Goal: Task Accomplishment & Management: Use online tool/utility

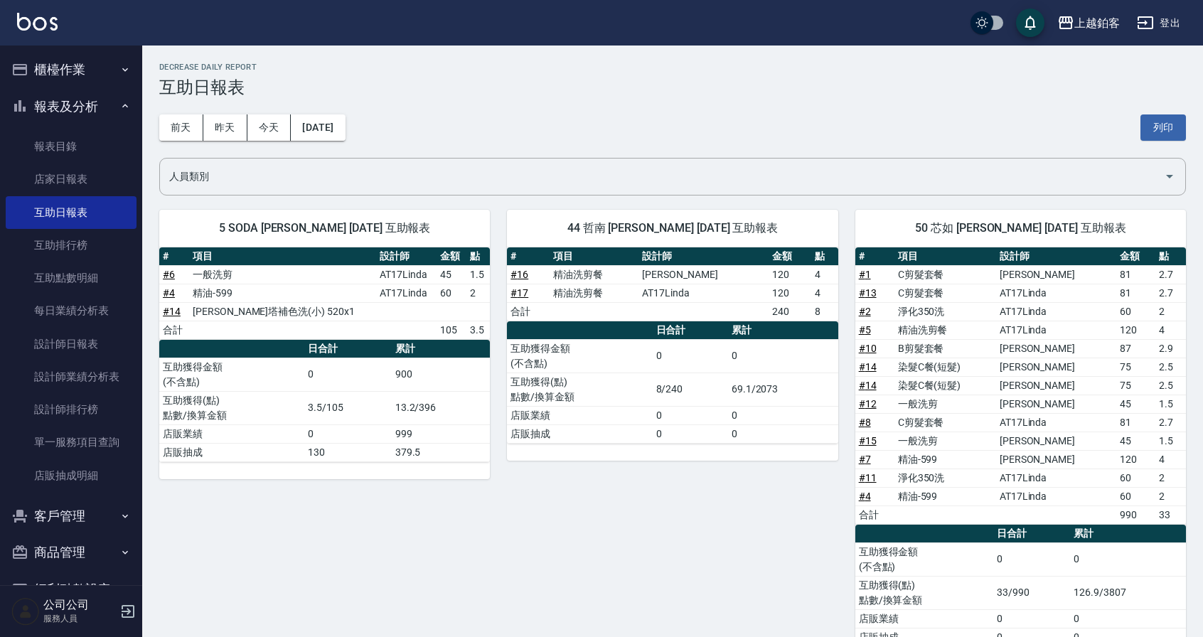
scroll to position [46, 0]
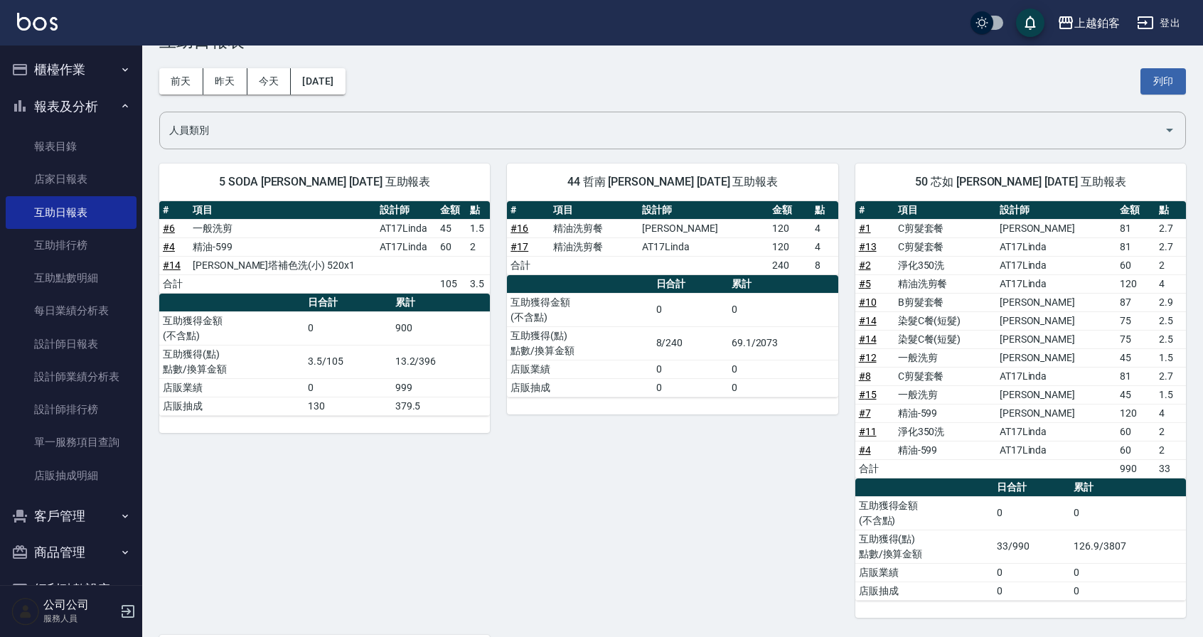
click at [82, 56] on button "櫃檯作業" at bounding box center [71, 69] width 131 height 37
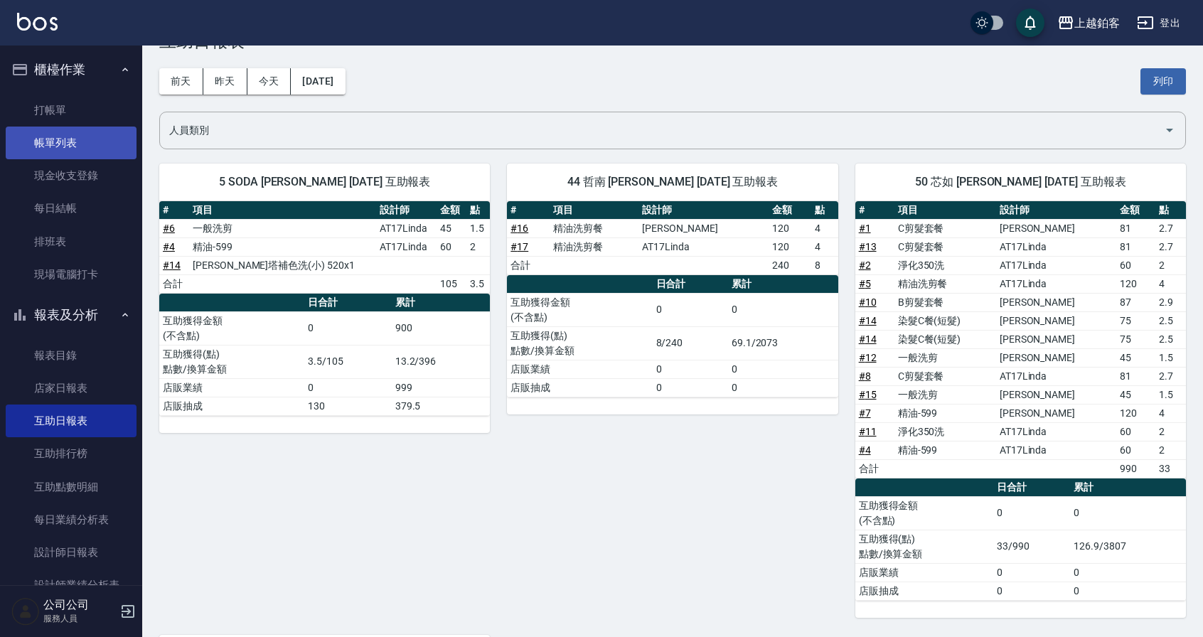
click at [60, 147] on link "帳單列表" at bounding box center [71, 143] width 131 height 33
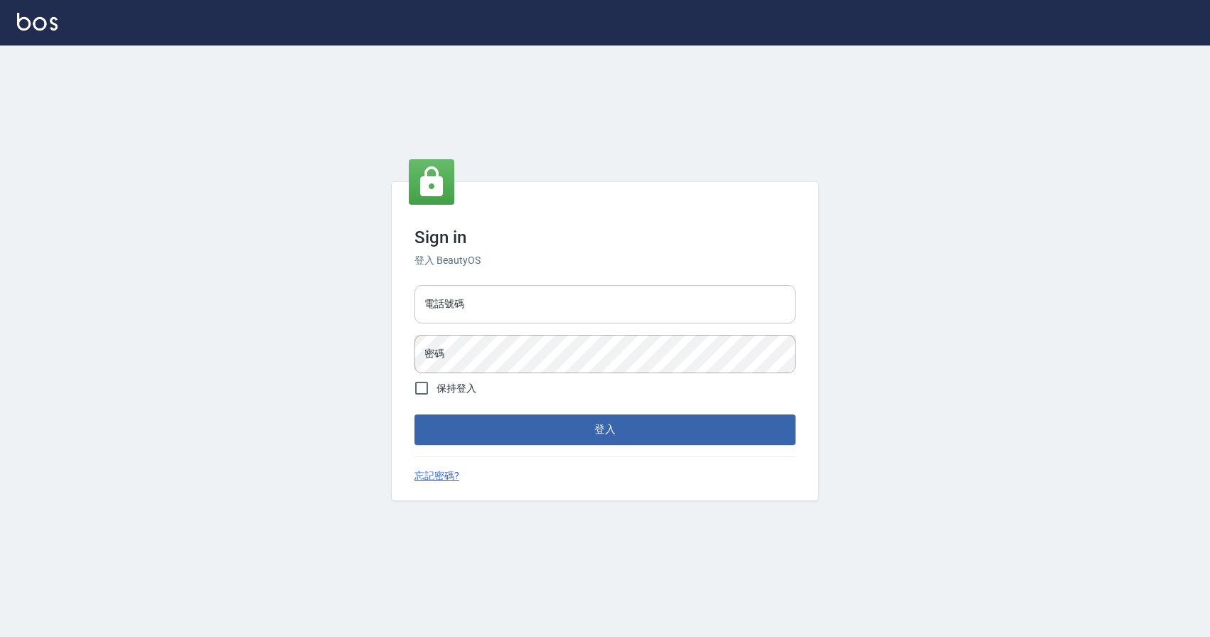
click at [626, 313] on input "電話號碼" at bounding box center [605, 304] width 381 height 38
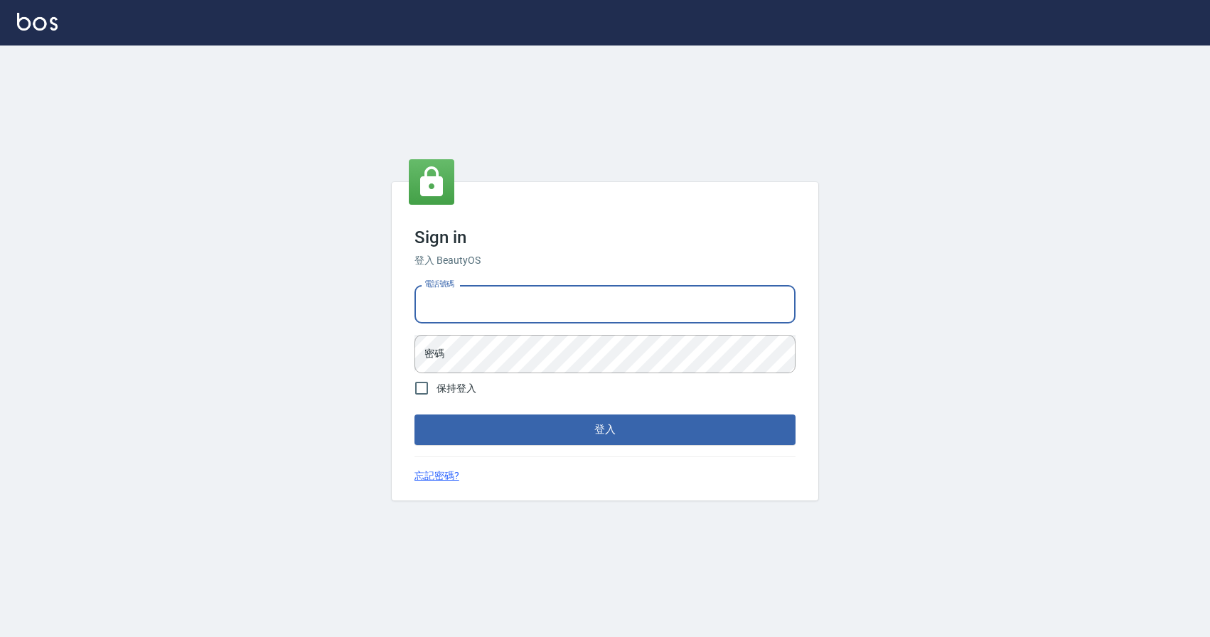
type input "0424526080"
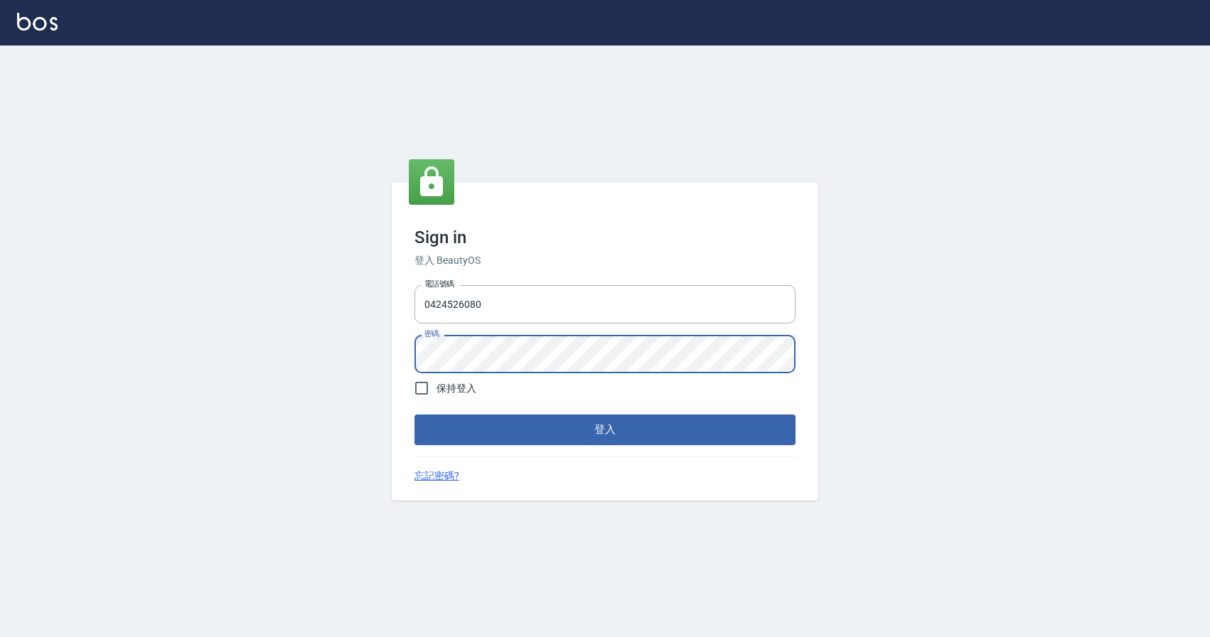
click at [415, 415] on button "登入" at bounding box center [605, 430] width 381 height 30
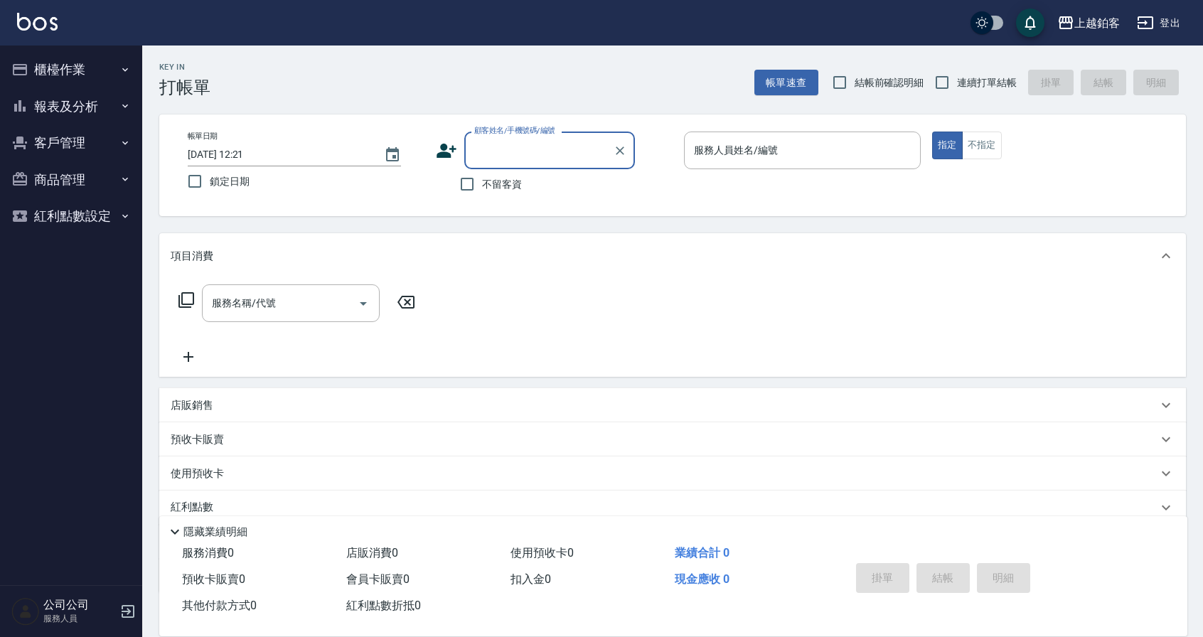
click at [46, 68] on button "櫃檯作業" at bounding box center [71, 69] width 131 height 37
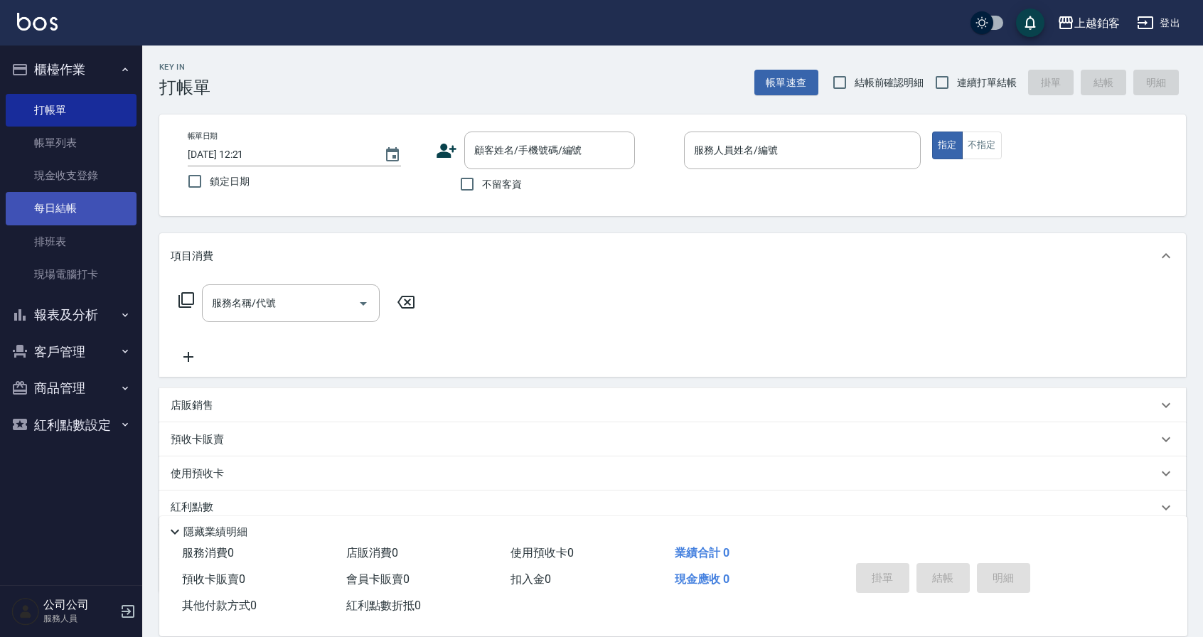
click at [81, 214] on link "每日結帳" at bounding box center [71, 208] width 131 height 33
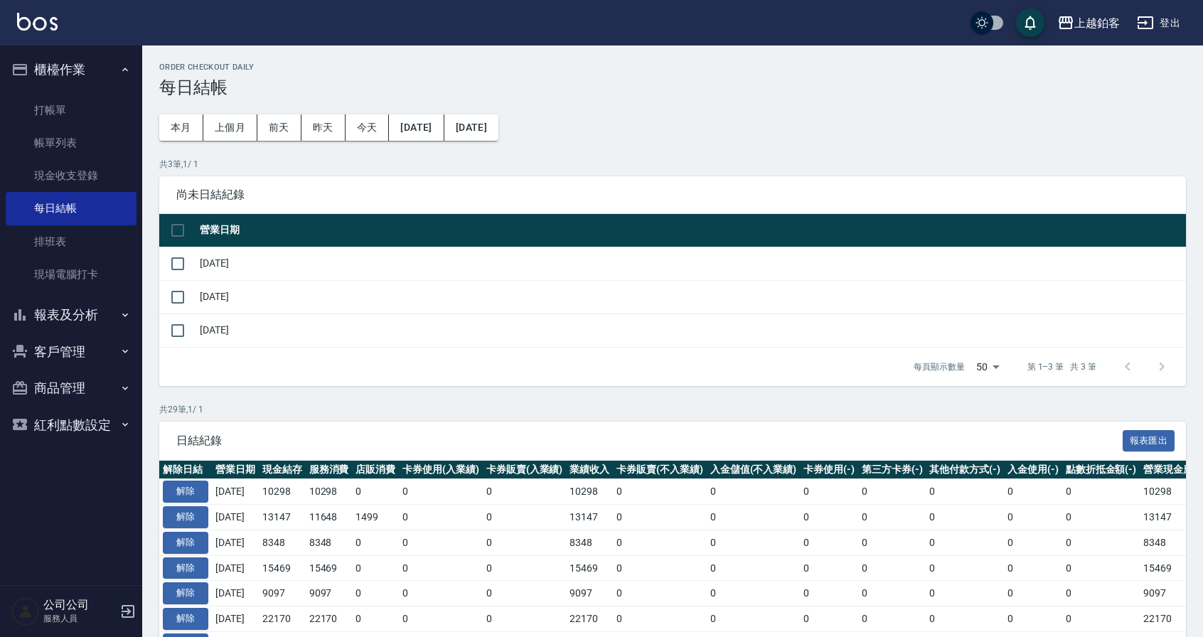
drag, startPoint x: 196, startPoint y: 262, endPoint x: 201, endPoint y: 271, distance: 10.2
click at [196, 262] on td "[DATE]" at bounding box center [691, 263] width 990 height 33
drag, startPoint x: 186, startPoint y: 268, endPoint x: 192, endPoint y: 279, distance: 12.7
click at [186, 268] on input "checkbox" at bounding box center [178, 264] width 30 height 30
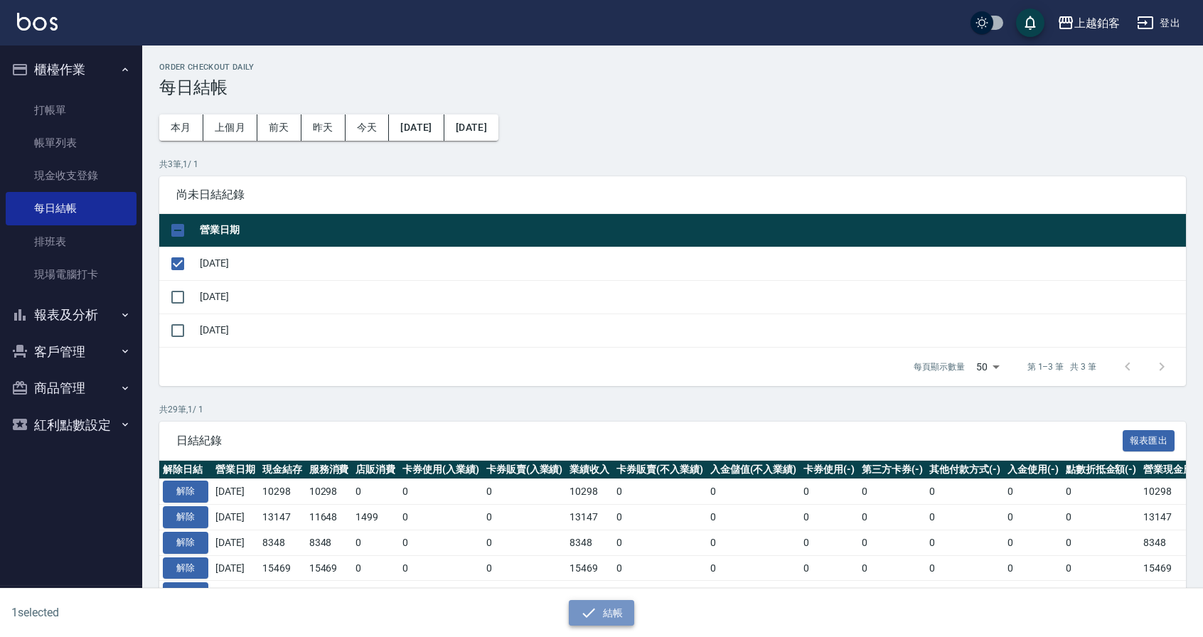
click at [602, 611] on button "結帳" at bounding box center [602, 613] width 66 height 26
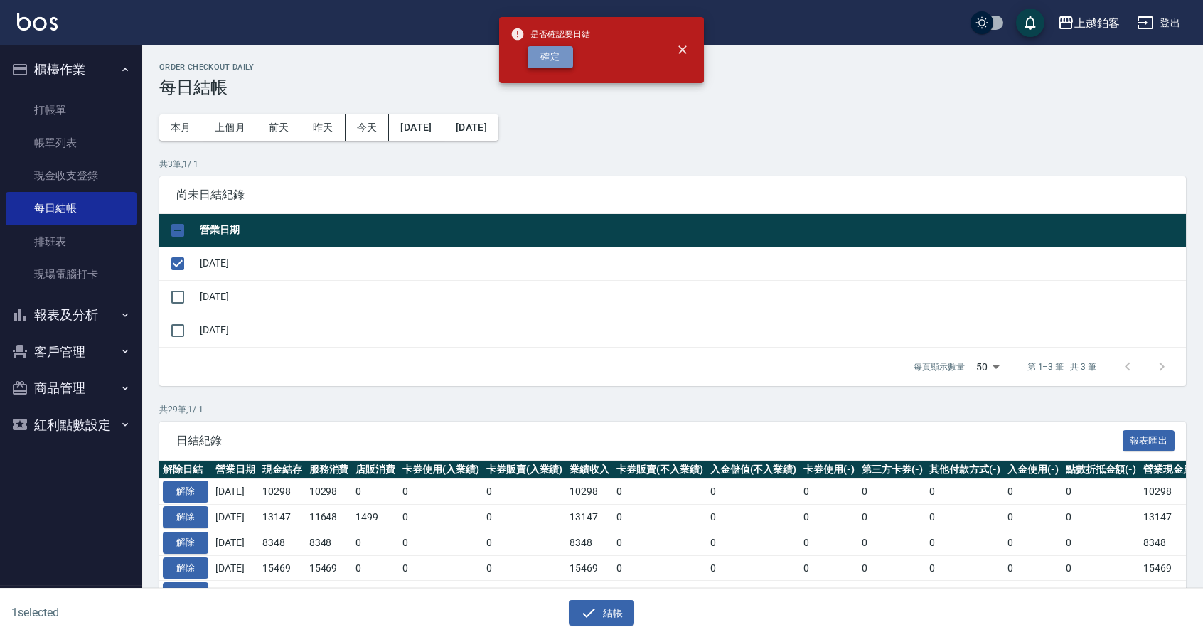
click at [556, 57] on button "確定" at bounding box center [551, 57] width 46 height 22
checkbox input "false"
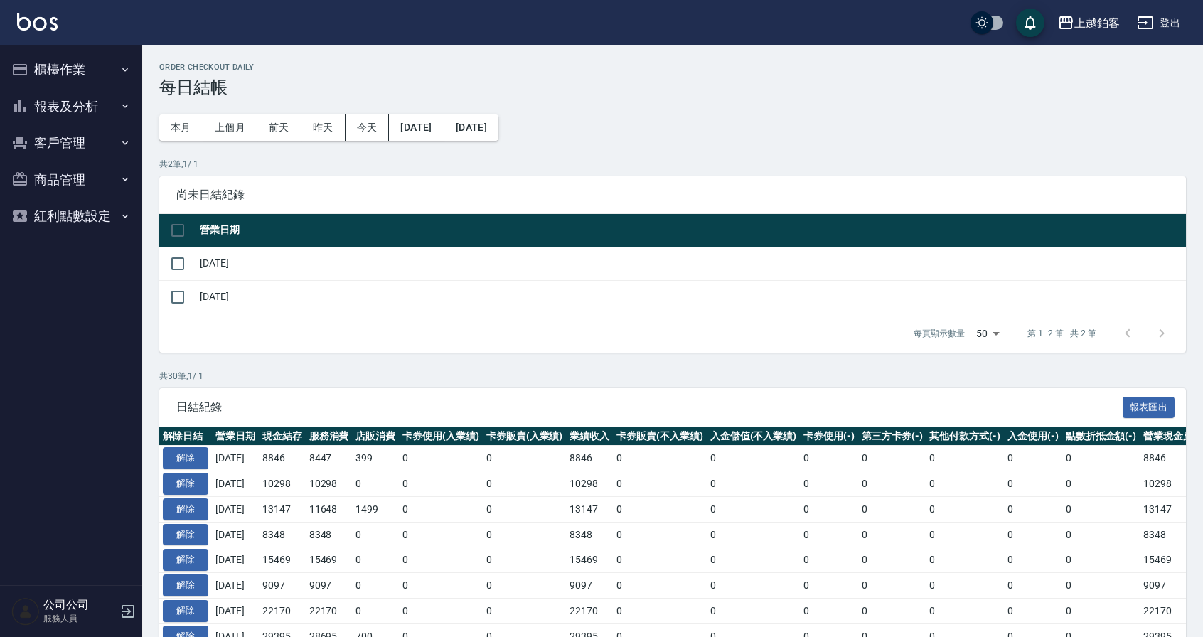
click at [72, 73] on button "櫃檯作業" at bounding box center [71, 69] width 131 height 37
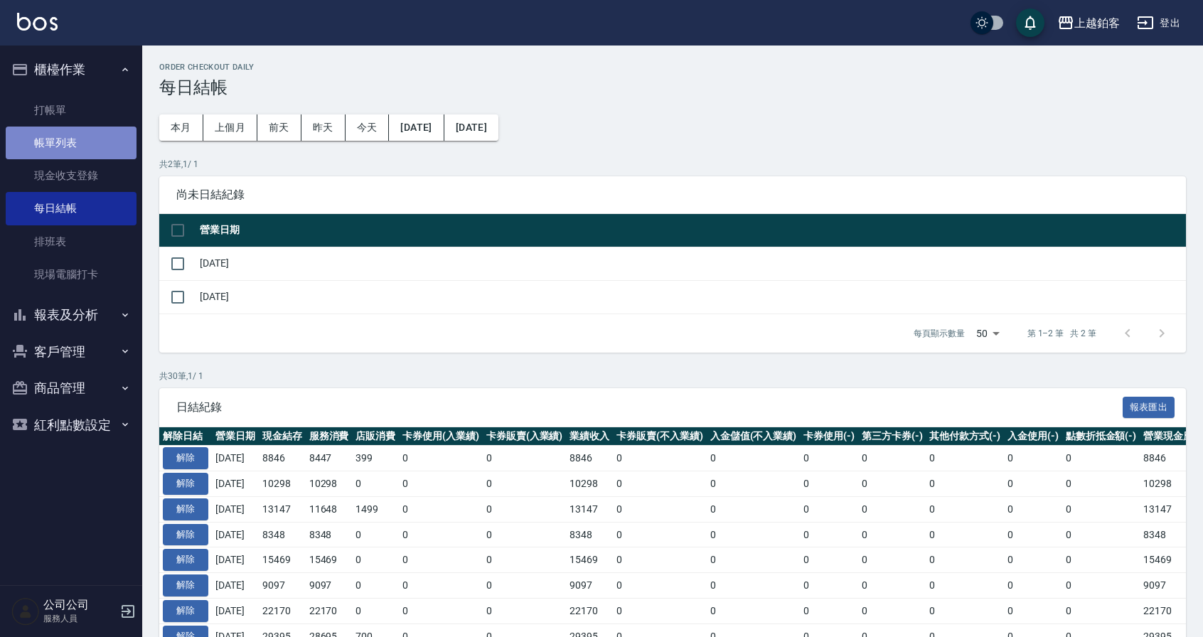
click at [53, 135] on link "帳單列表" at bounding box center [71, 143] width 131 height 33
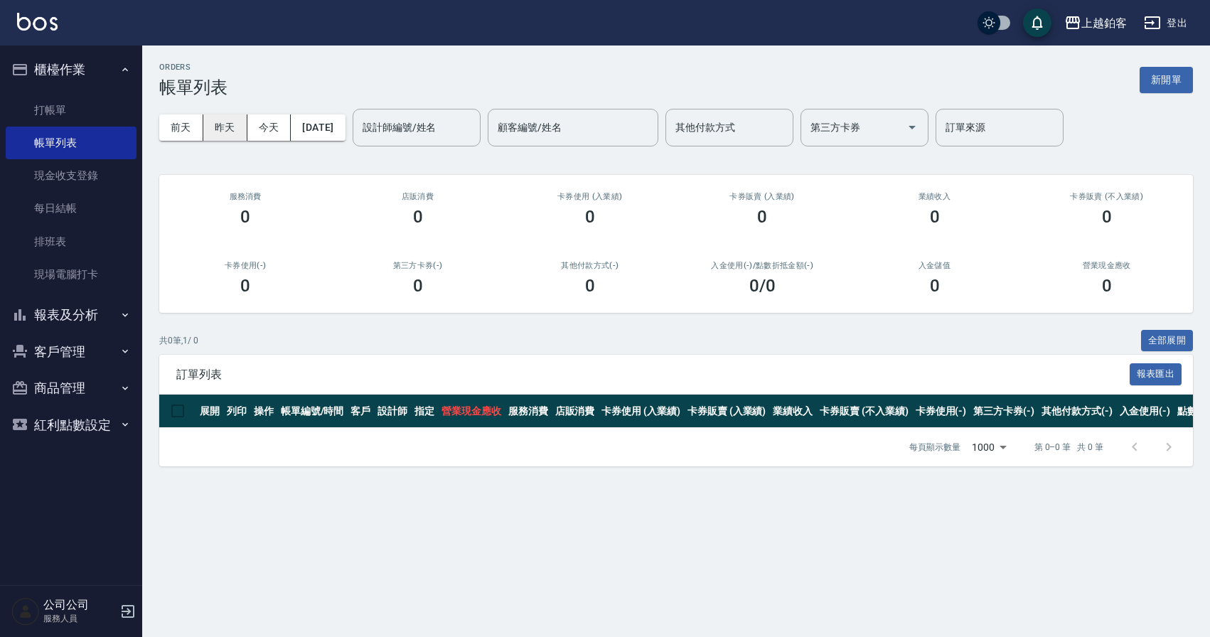
click at [232, 122] on button "昨天" at bounding box center [225, 127] width 44 height 26
click at [22, 110] on link "打帳單" at bounding box center [71, 110] width 131 height 33
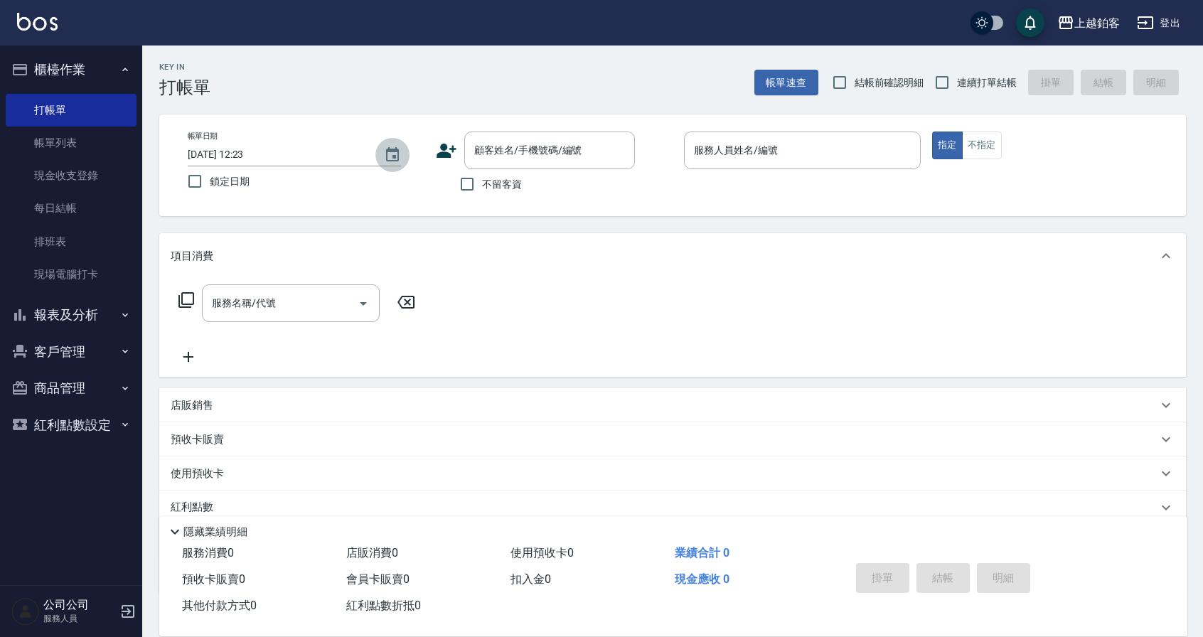
click at [386, 154] on icon "Choose date, selected date is 2025-10-07" at bounding box center [392, 154] width 13 height 14
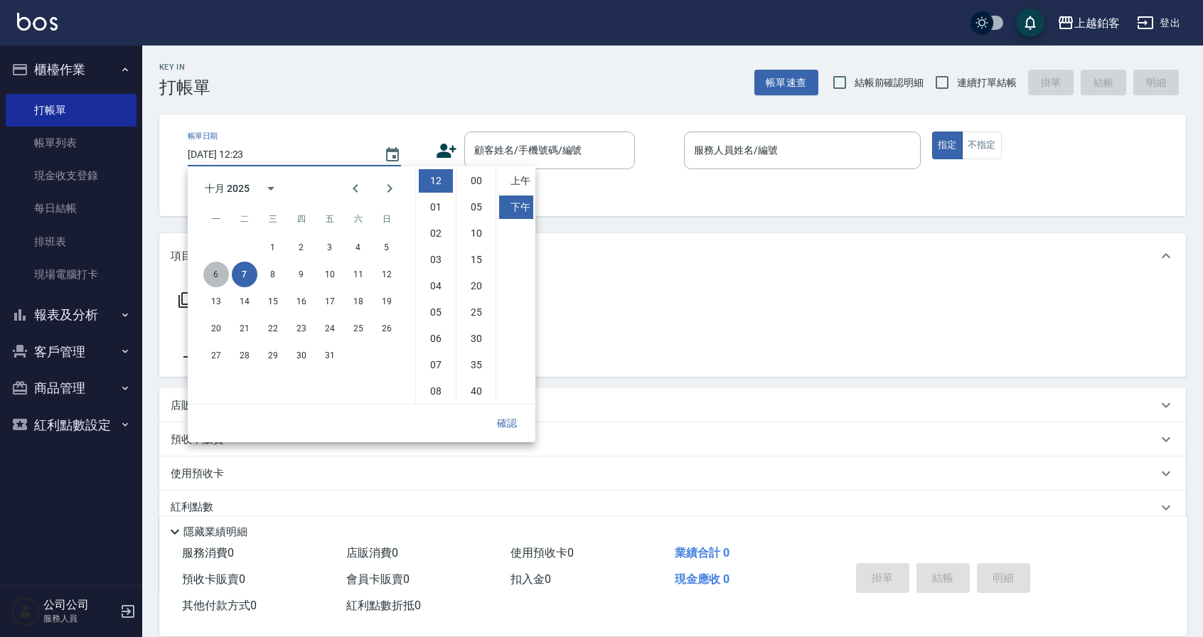
click at [207, 276] on button "6" at bounding box center [216, 275] width 26 height 26
type input "2025/10/06 12:23"
drag, startPoint x: 511, startPoint y: 422, endPoint x: 518, endPoint y: 379, distance: 43.2
click at [510, 422] on button "確認" at bounding box center [507, 423] width 46 height 26
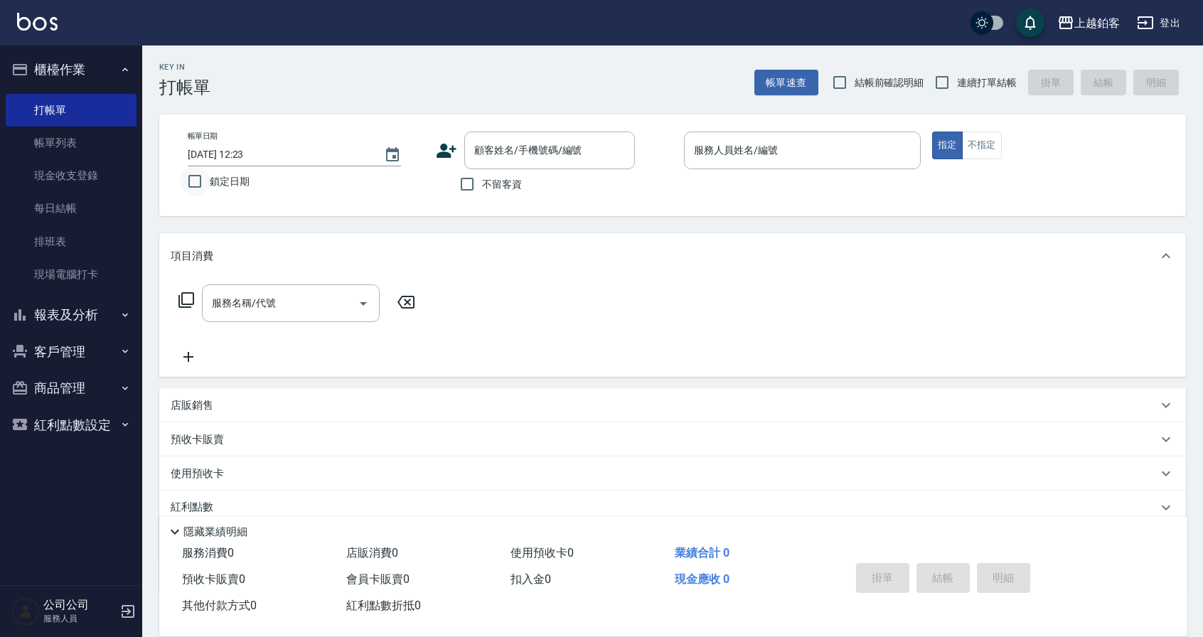
click at [206, 178] on input "鎖定日期" at bounding box center [195, 181] width 30 height 30
checkbox input "true"
click at [254, 151] on input "2025/10/06 12:23" at bounding box center [279, 154] width 182 height 23
click at [389, 154] on icon "Choose date, selected date is 2025-10-06" at bounding box center [392, 154] width 17 height 17
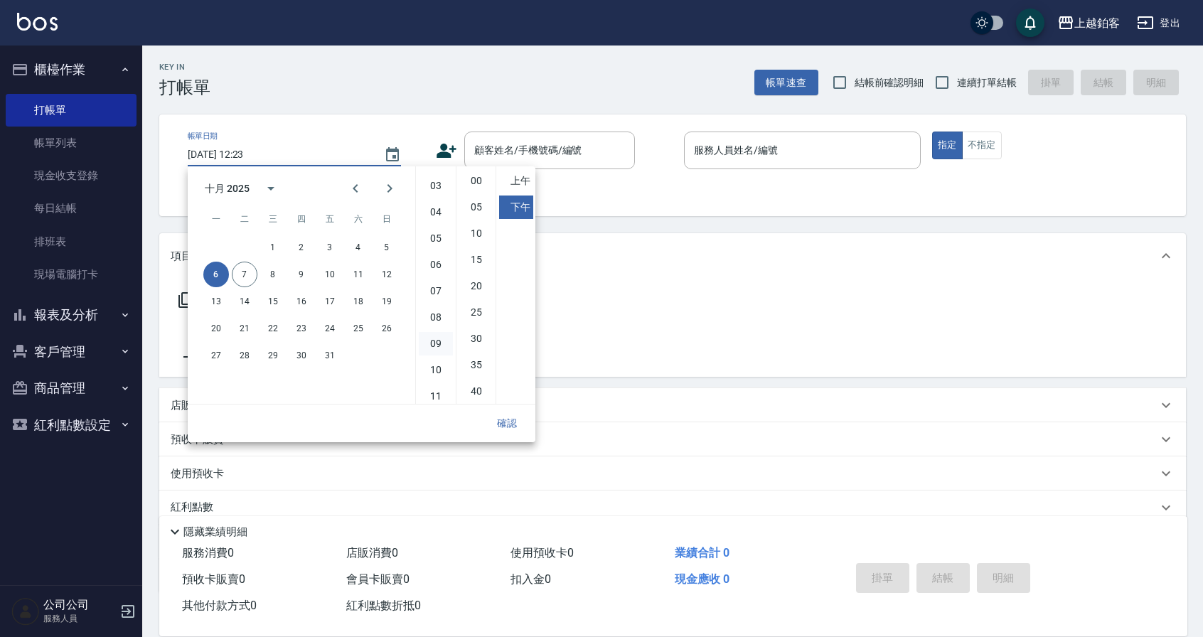
scroll to position [80, 0]
click at [437, 344] on li "09" at bounding box center [436, 337] width 34 height 23
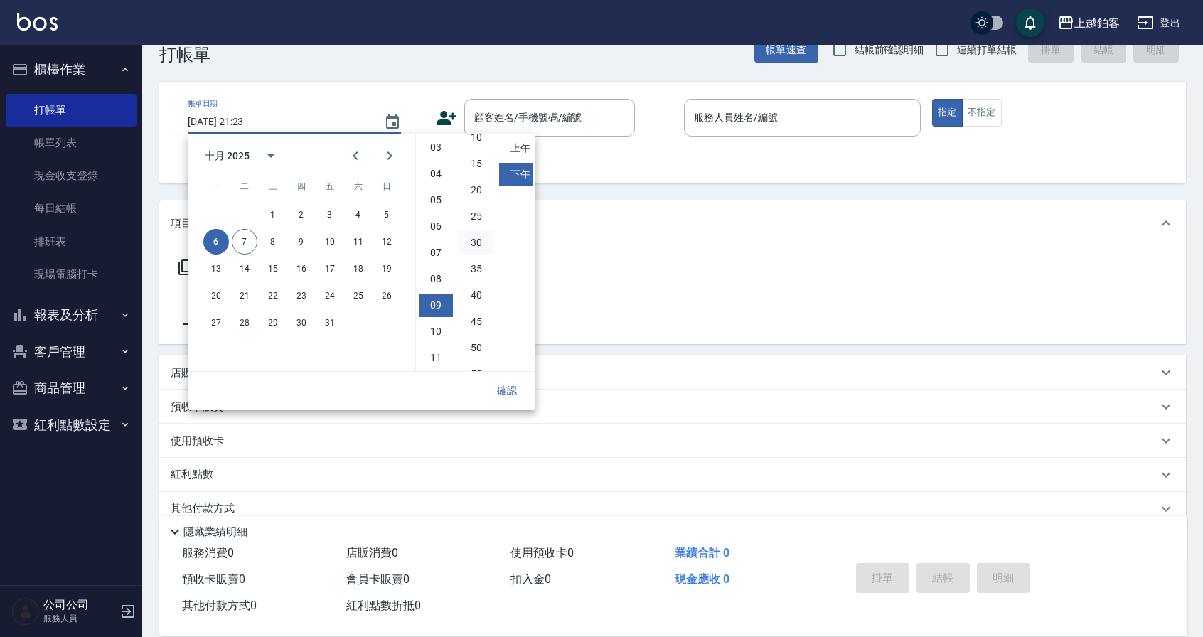
scroll to position [0, 0]
click at [482, 172] on li "05" at bounding box center [476, 174] width 34 height 23
type input "2025/10/06 21:05"
click at [670, 171] on div "帳單日期 2025/10/06 21:05 鎖定日期 顧客姓名/手機號碼/編號 顧客姓名/手機號碼/編號 不留客資 服務人員姓名/編號 服務人員姓名/編號 指…" at bounding box center [672, 133] width 1027 height 102
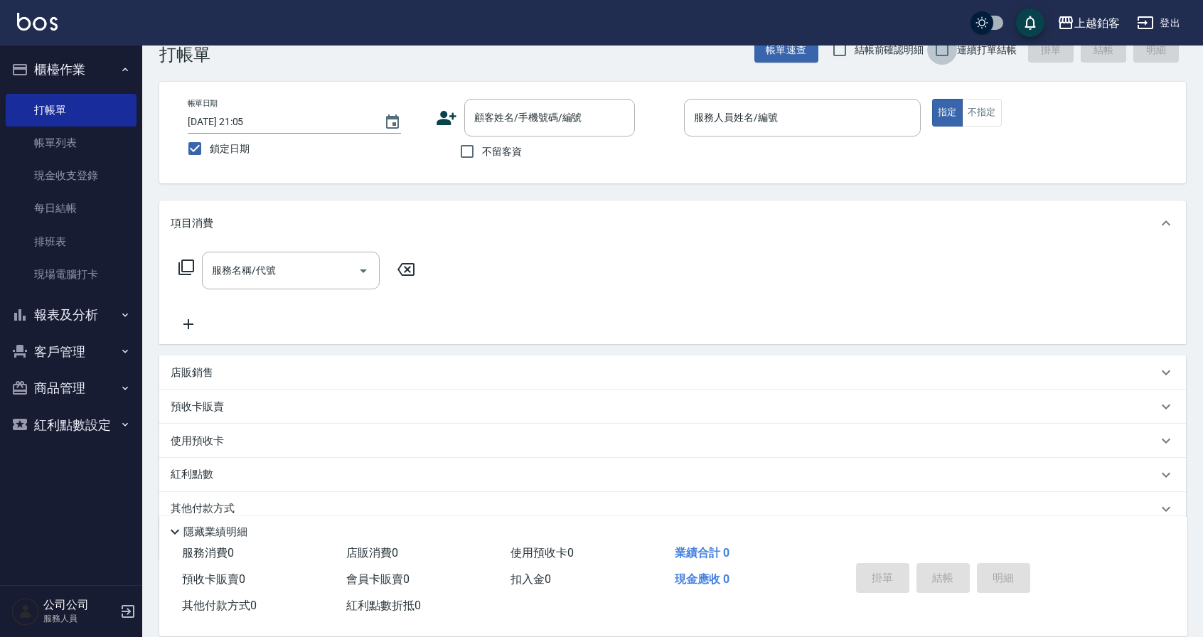
click at [954, 57] on input "連續打單結帳" at bounding box center [942, 50] width 30 height 30
checkbox input "true"
click at [816, 141] on p at bounding box center [802, 144] width 237 height 15
click at [812, 125] on input "服務人員姓名/編號" at bounding box center [802, 117] width 224 height 25
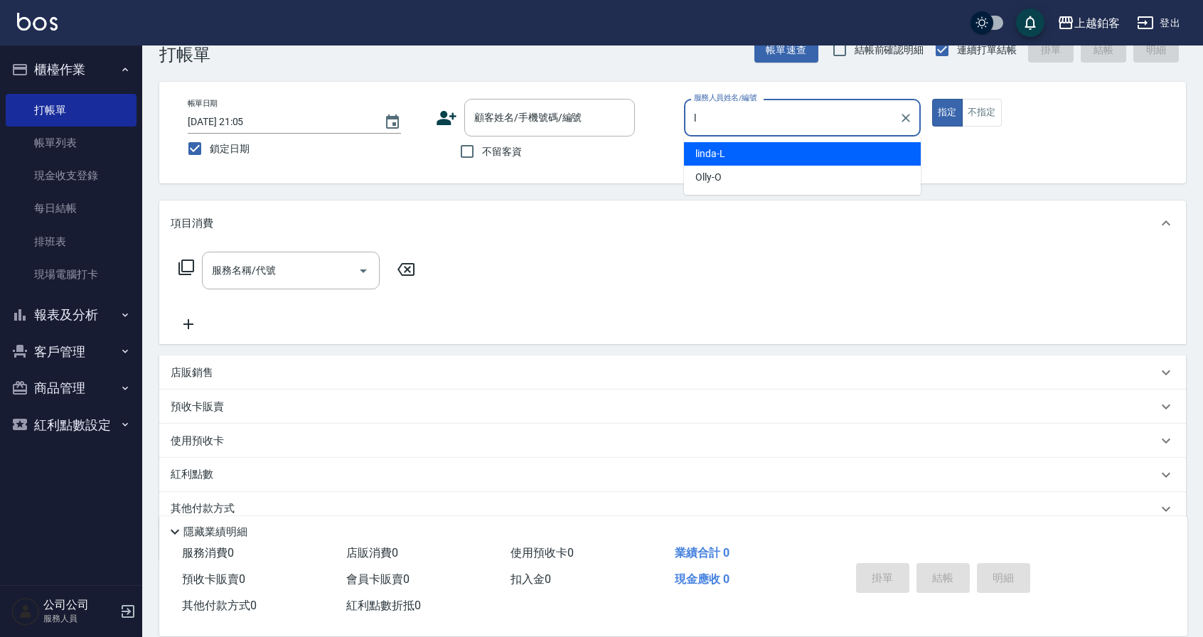
type input "linda-L"
type button "true"
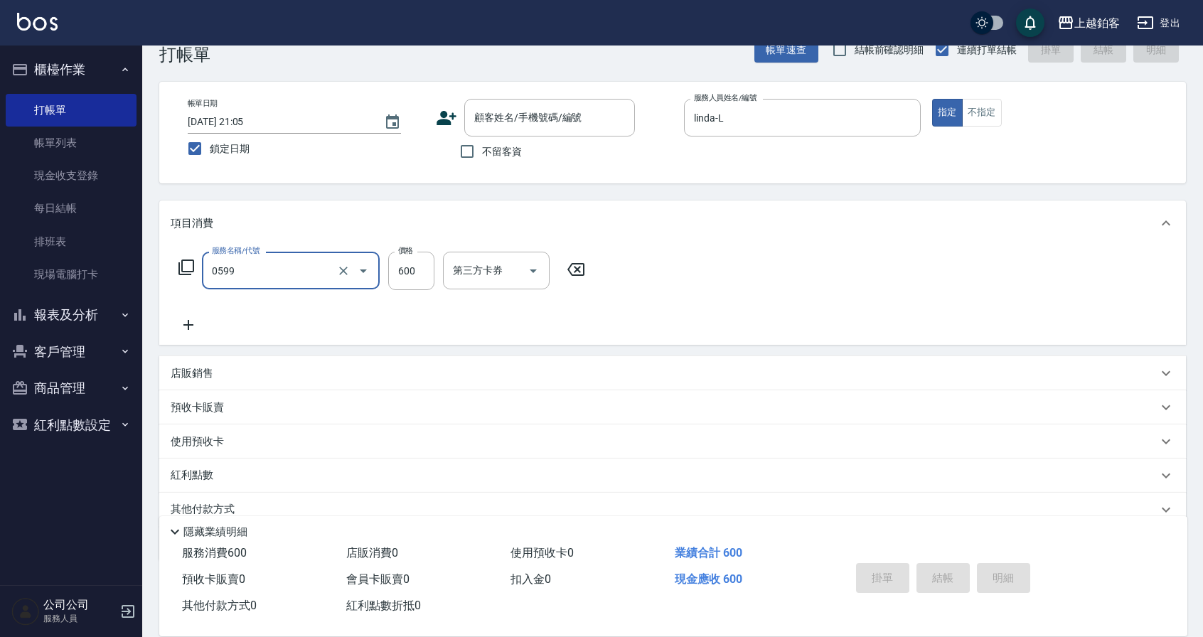
type input "精油-599(0599)"
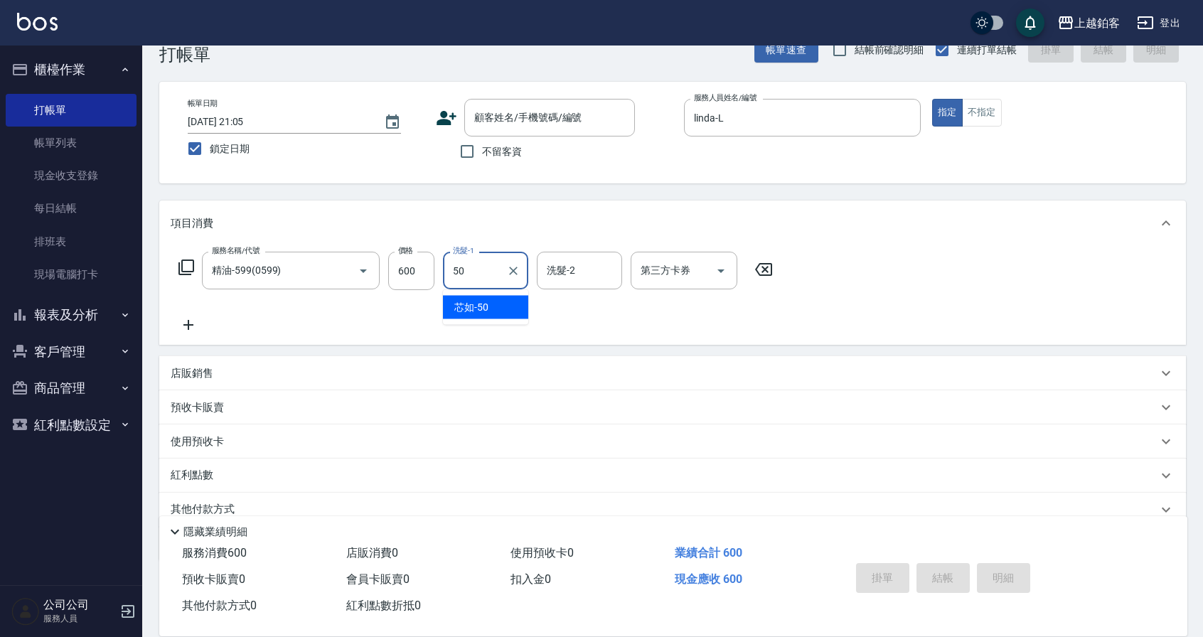
type input "芯如-50"
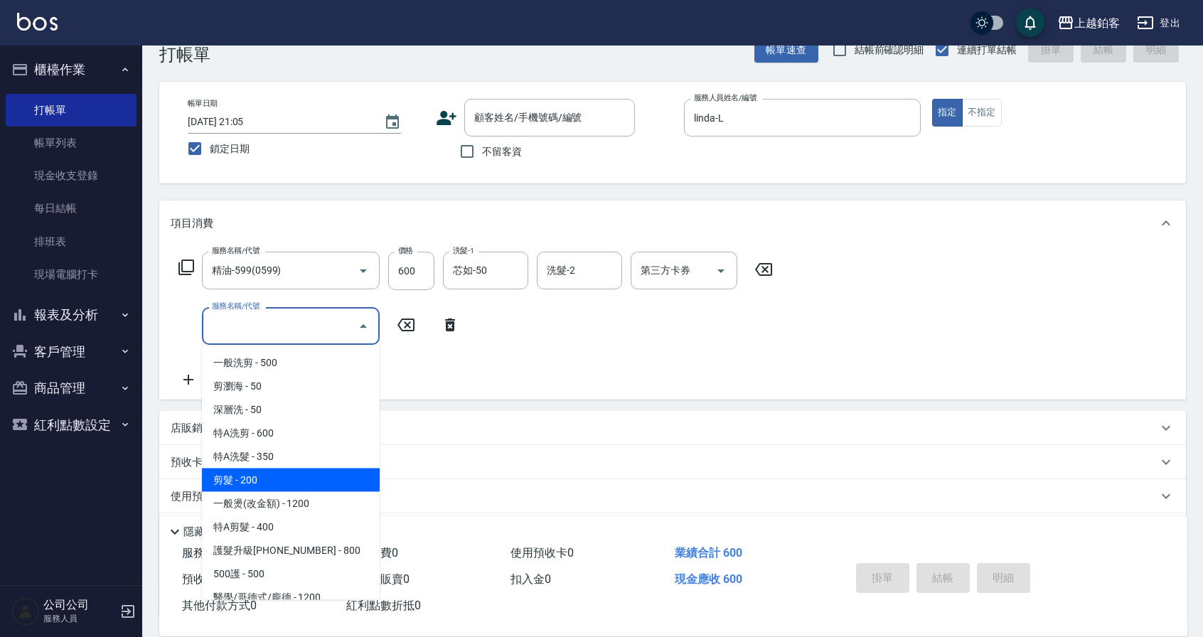
type input "剪髮(200)"
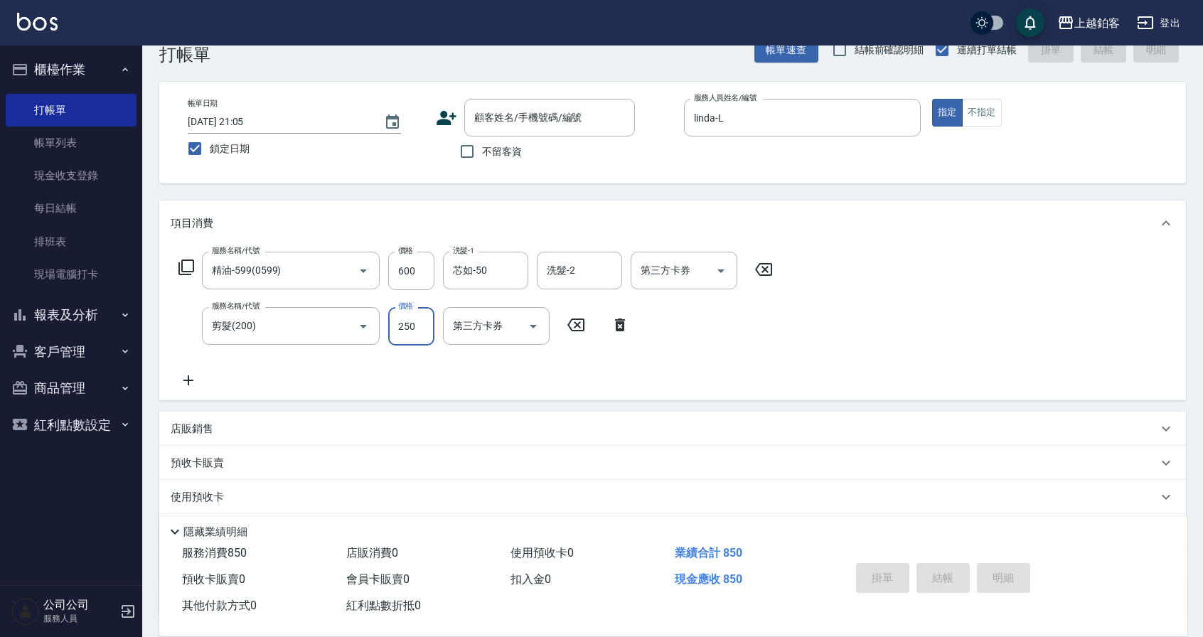
type input "250"
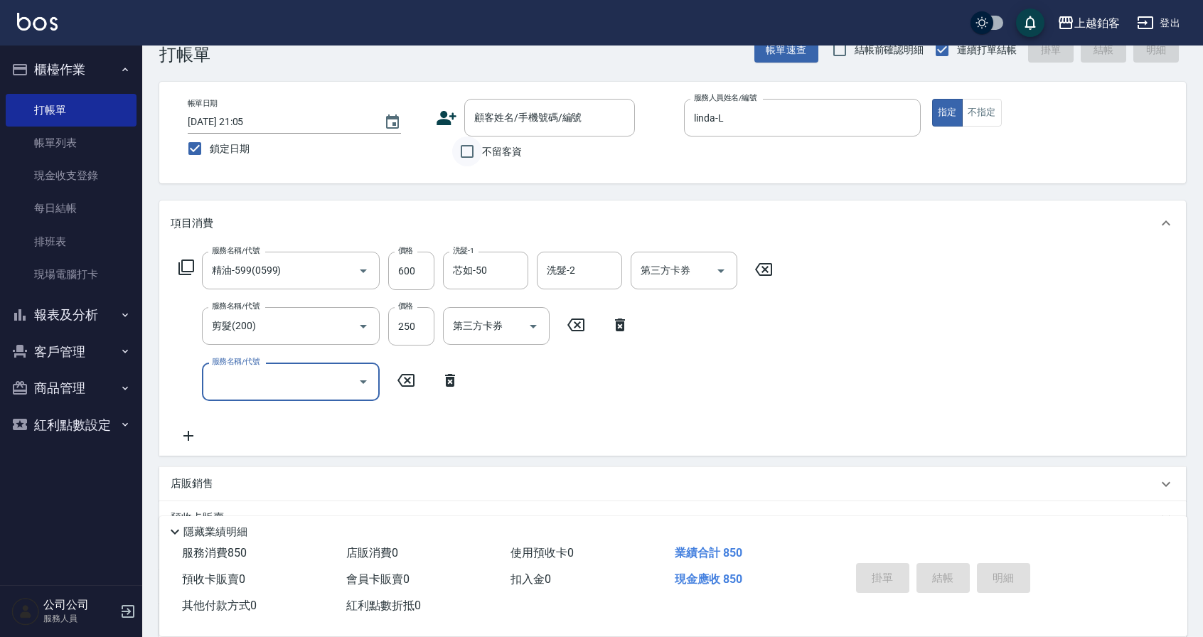
click at [461, 151] on input "不留客資" at bounding box center [467, 152] width 30 height 30
checkbox input "true"
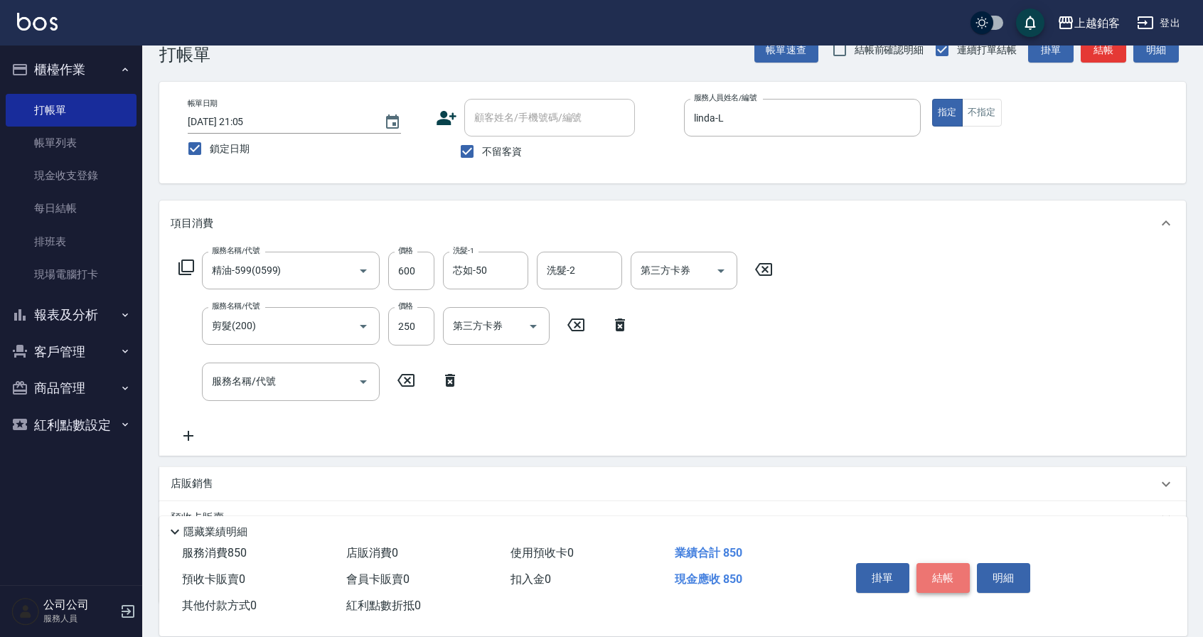
click at [959, 577] on button "結帳" at bounding box center [942, 578] width 53 height 30
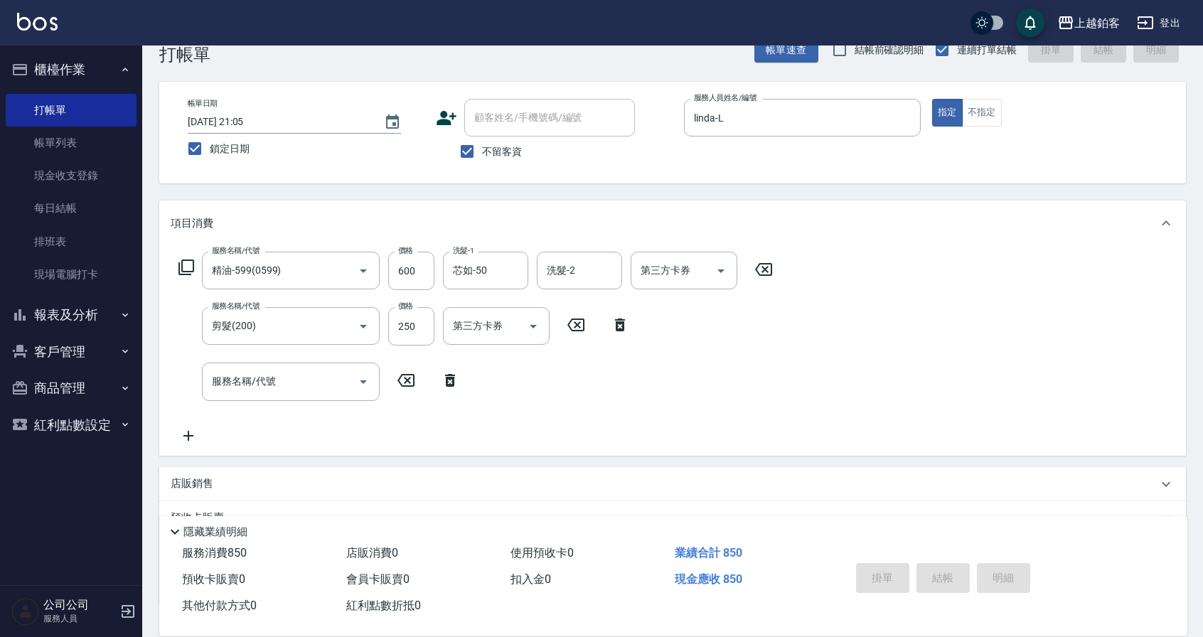
type input "2025/10/06 12:23"
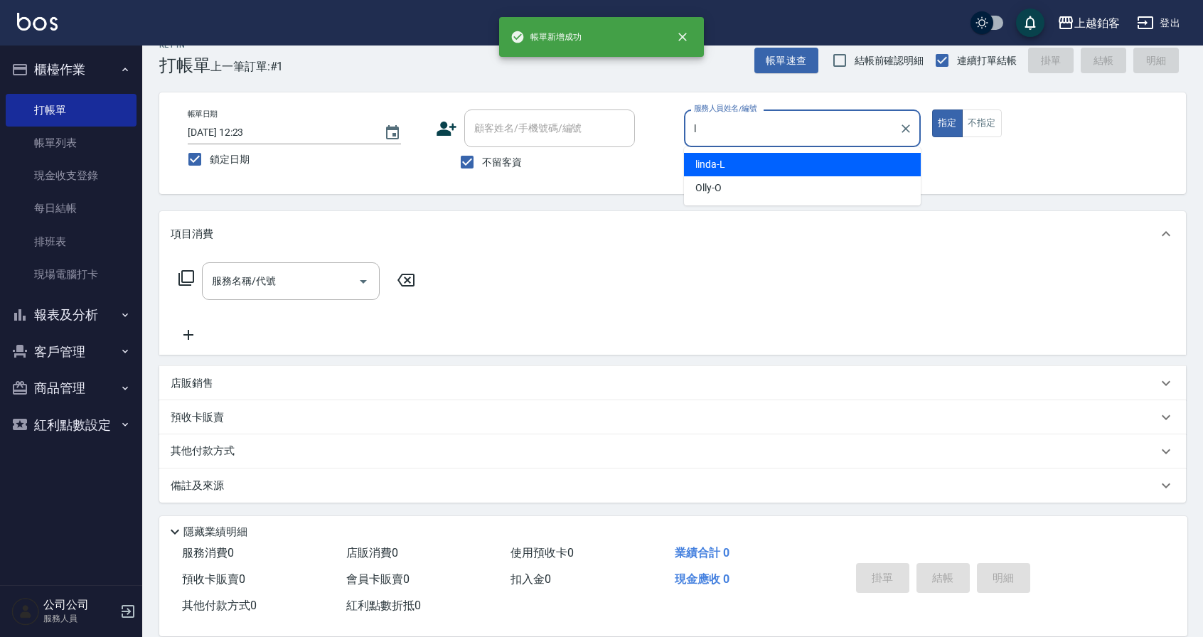
type input "linda-L"
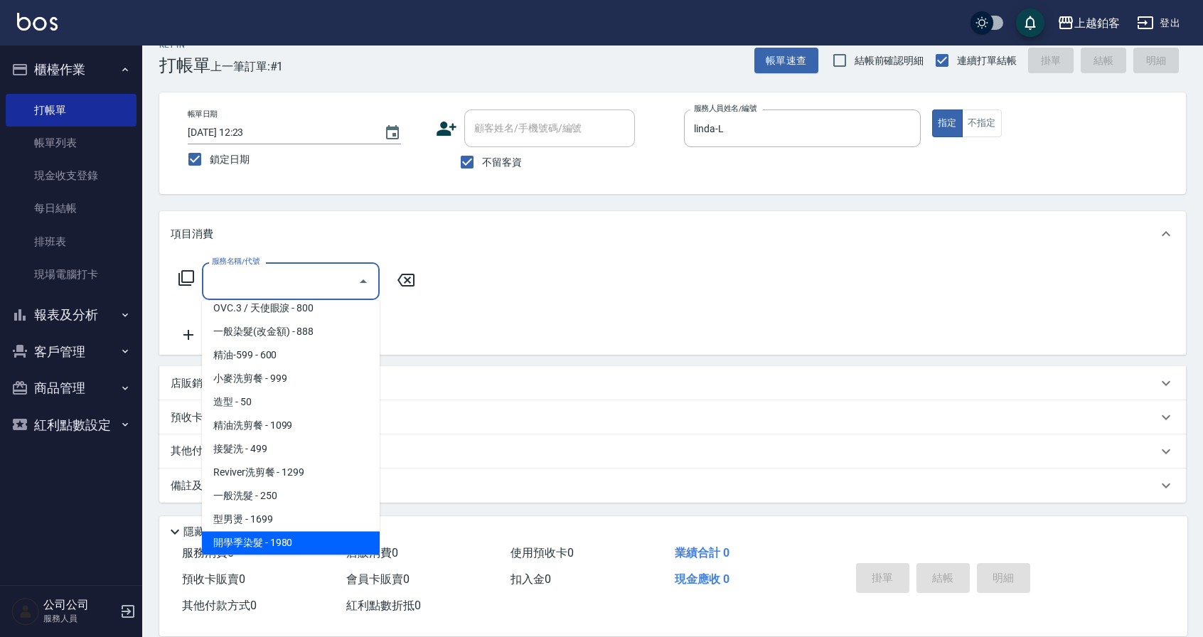
scroll to position [338, 0]
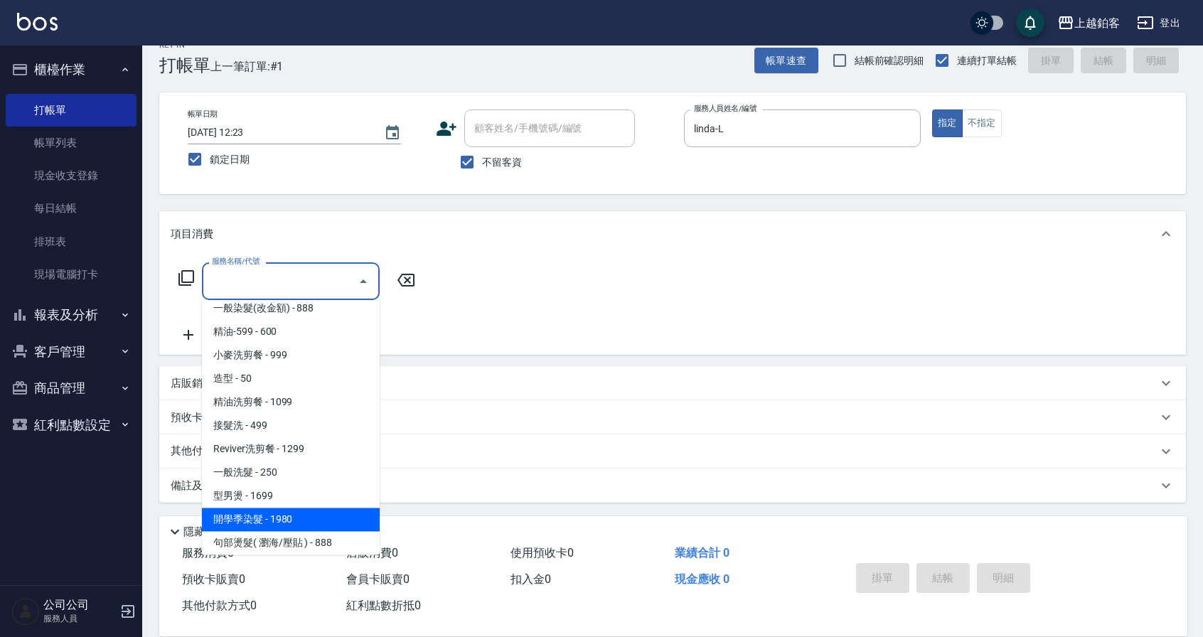
type input "開學季染髮(1980)"
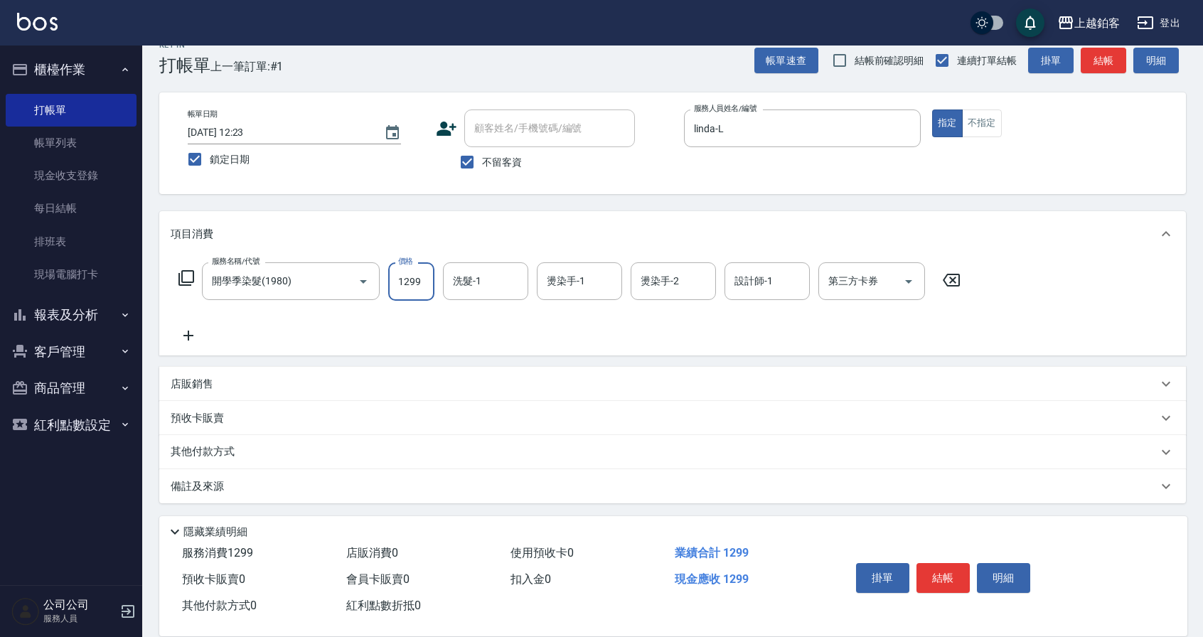
type input "1299"
type input "哲南-44"
type input "芯如-50"
type input "linda-L"
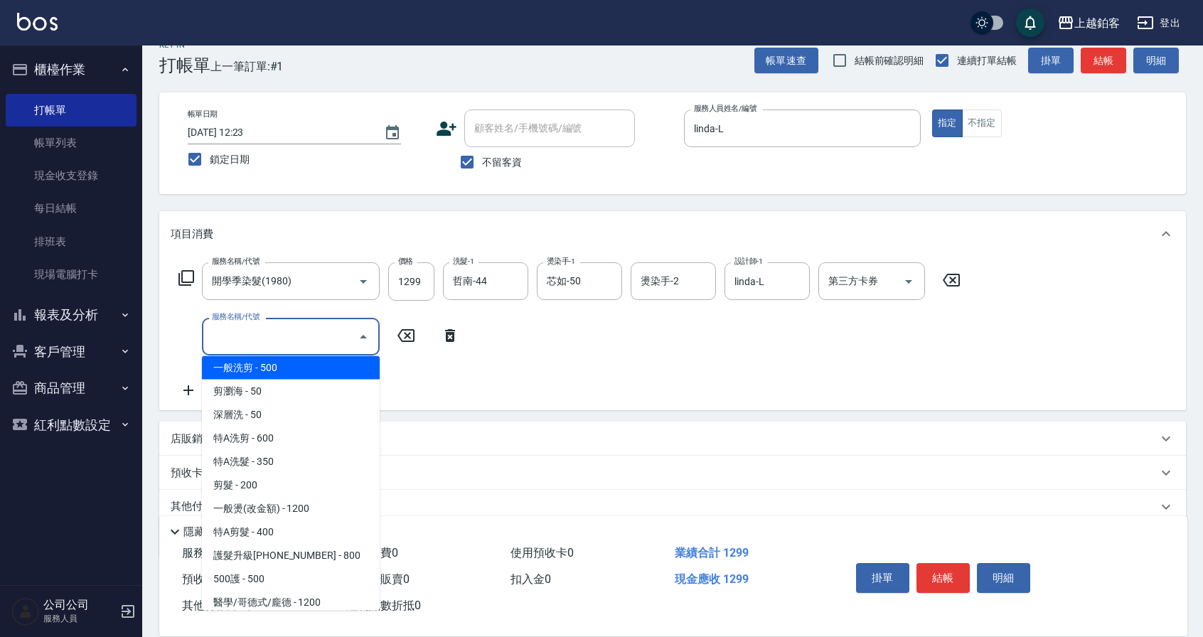
scroll to position [1652, 0]
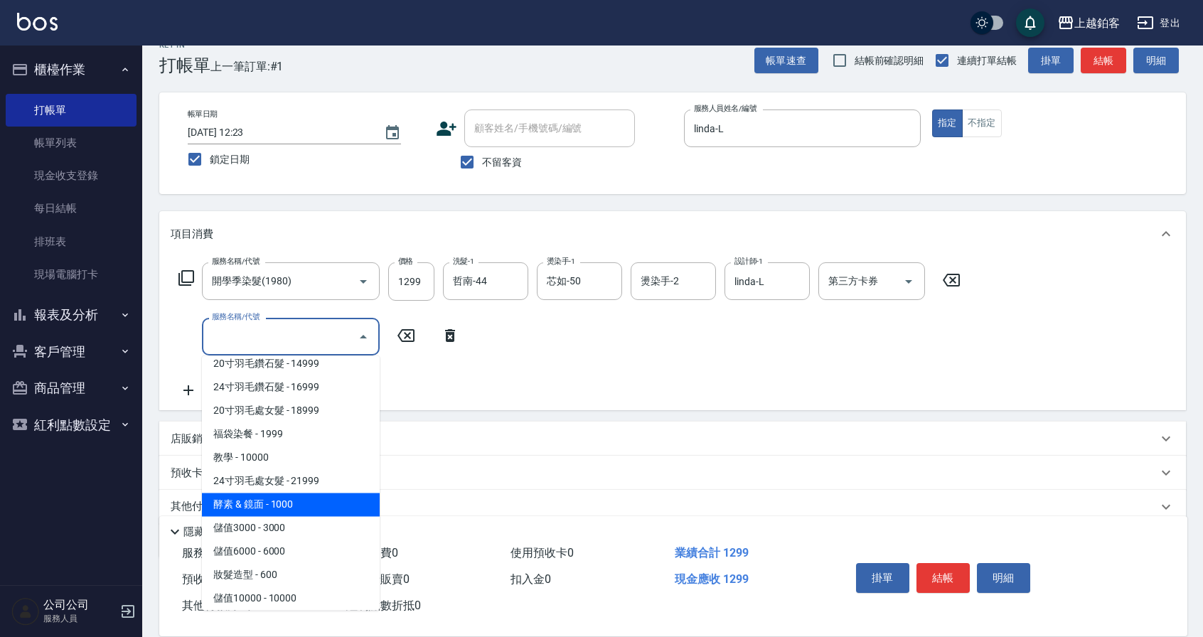
type input "酵素 & 鏡面(41000)"
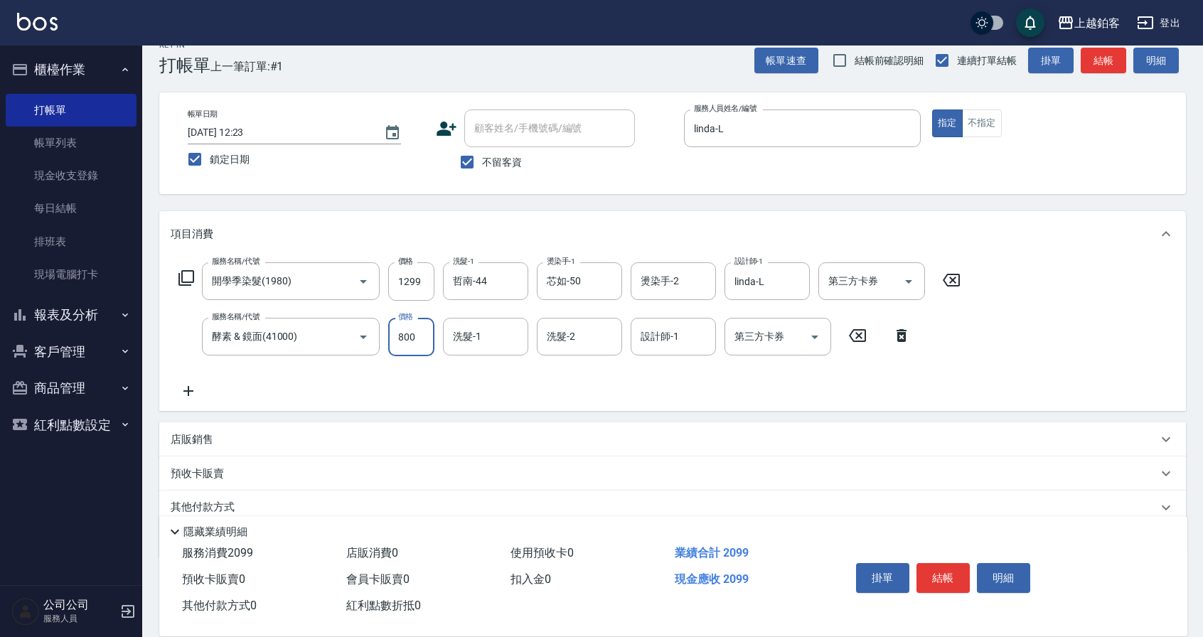
type input "800"
type input "哲南-44"
type input "linda-L"
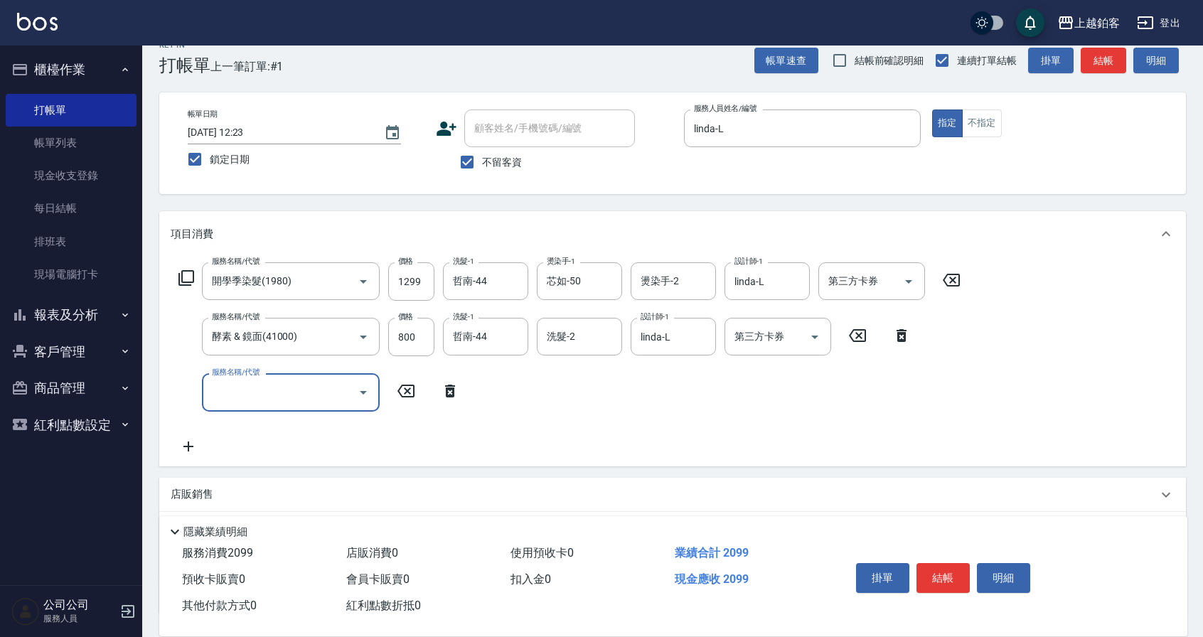
click at [959, 577] on button "結帳" at bounding box center [942, 578] width 53 height 30
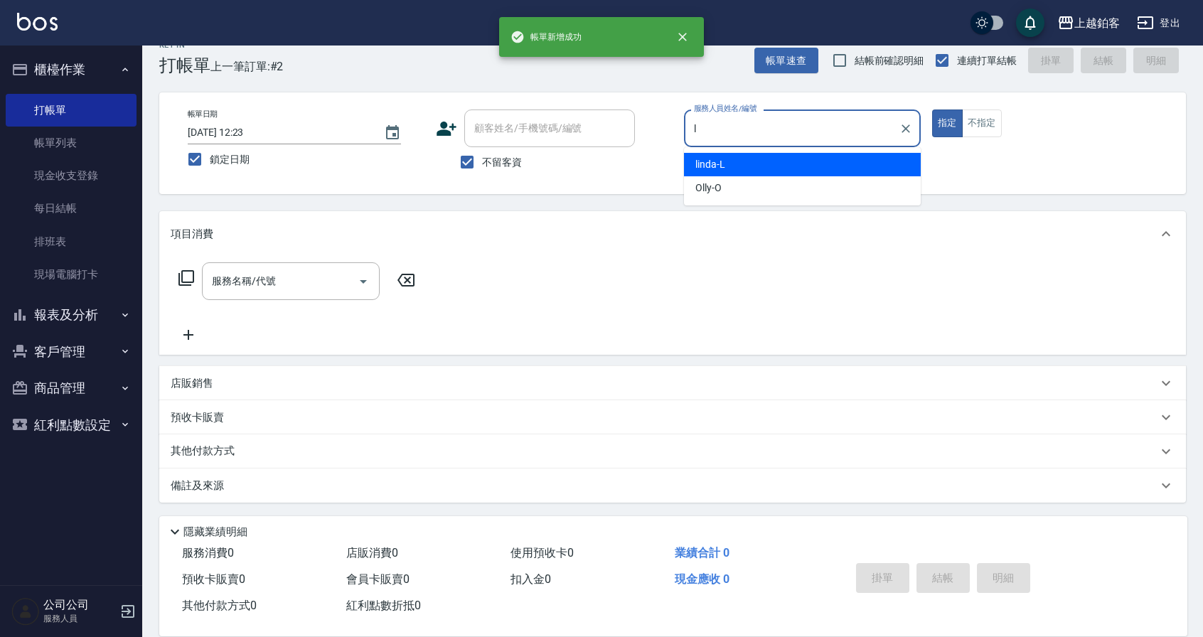
type input "linda-L"
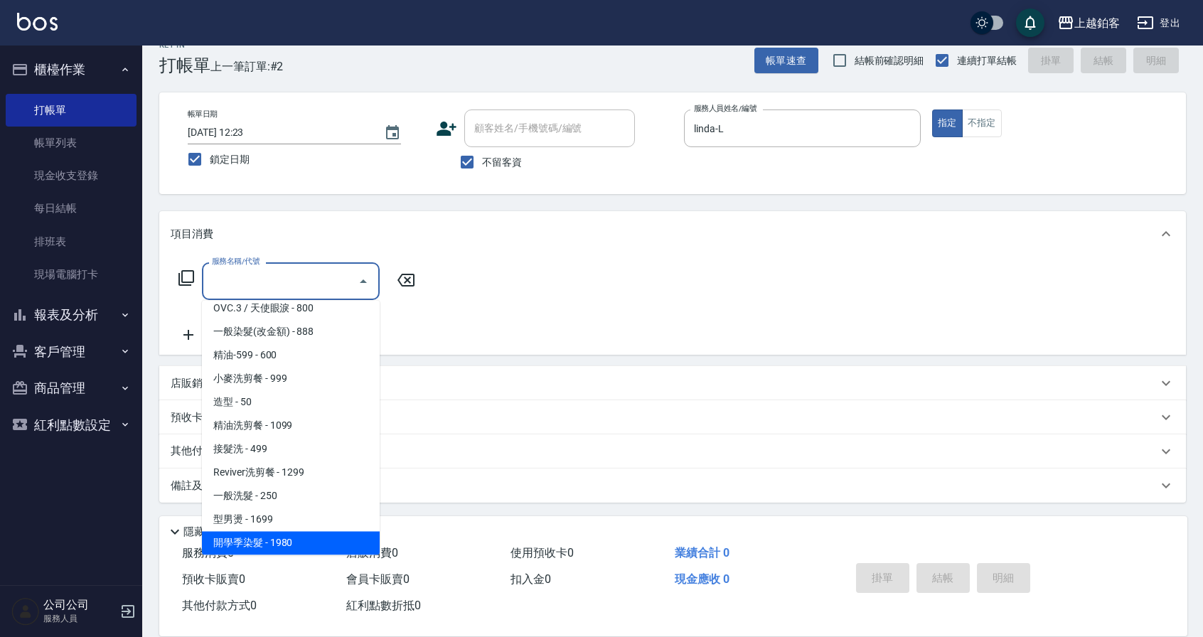
scroll to position [338, 0]
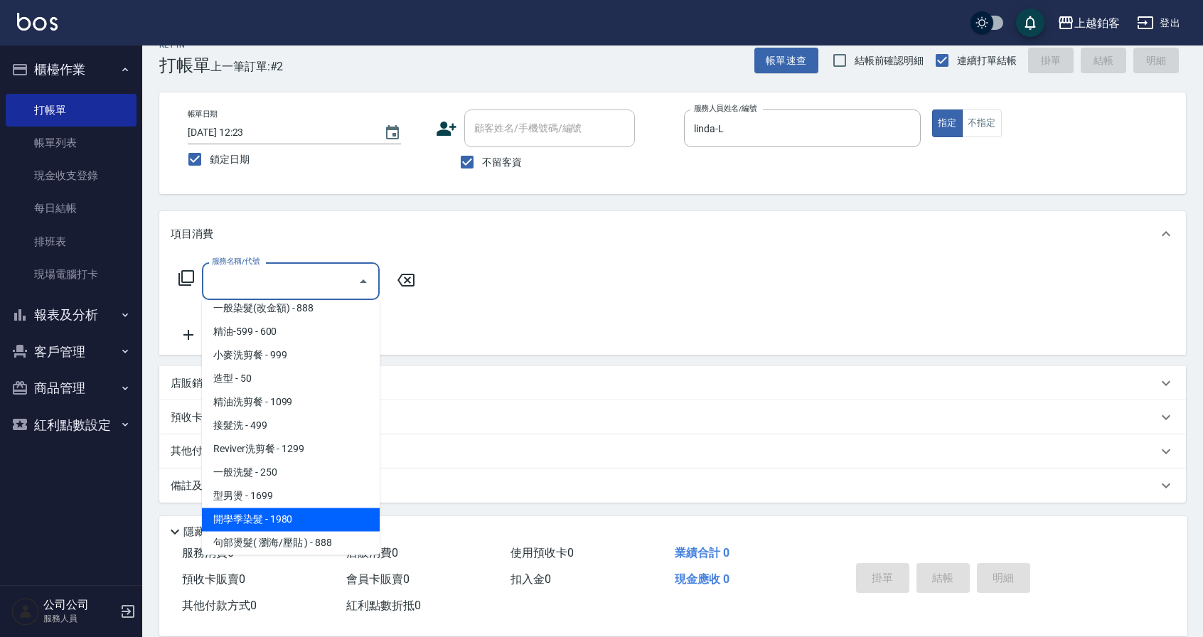
type input "開學季染髮(1980)"
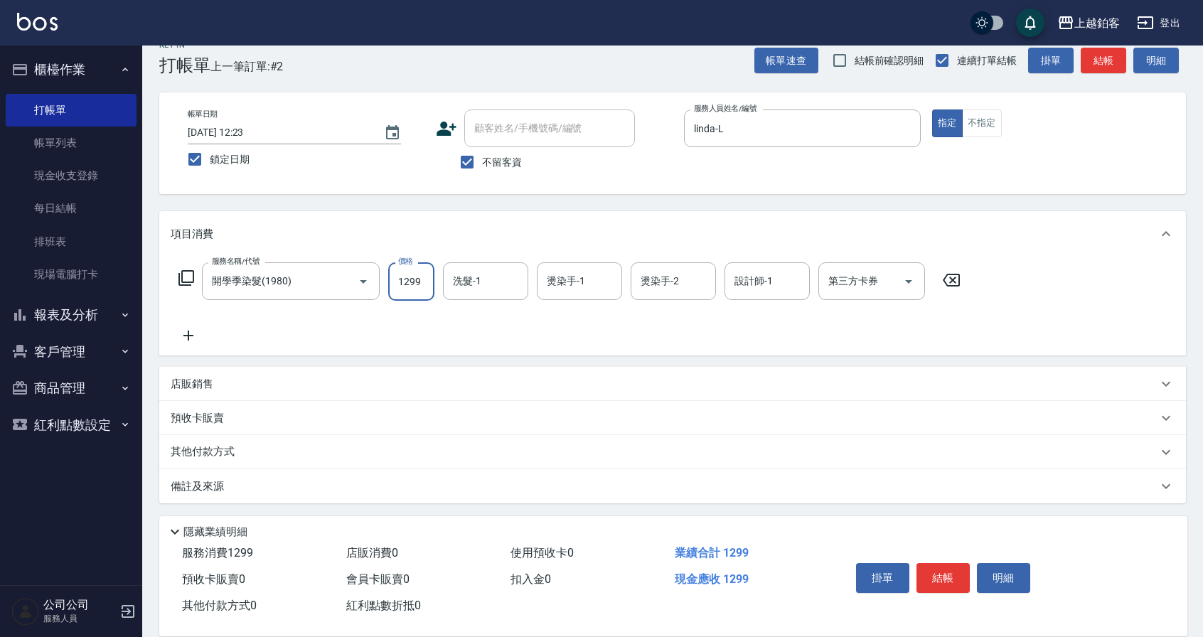
type input "1299"
type input "芯如-50"
type input "linda-L"
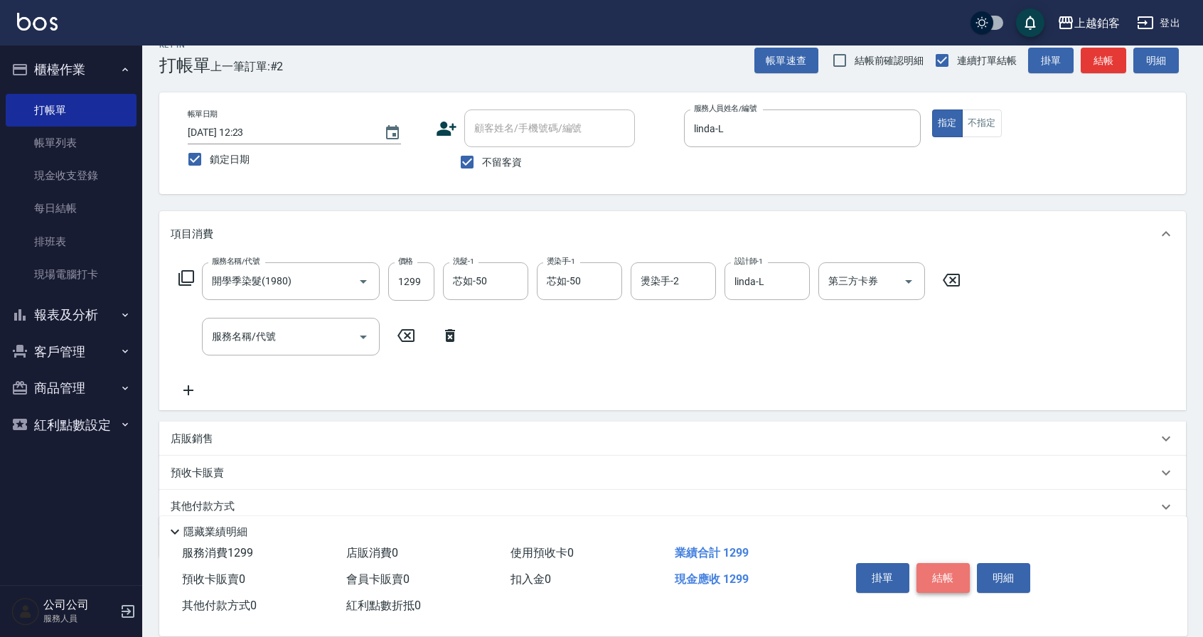
click at [931, 571] on button "結帳" at bounding box center [942, 578] width 53 height 30
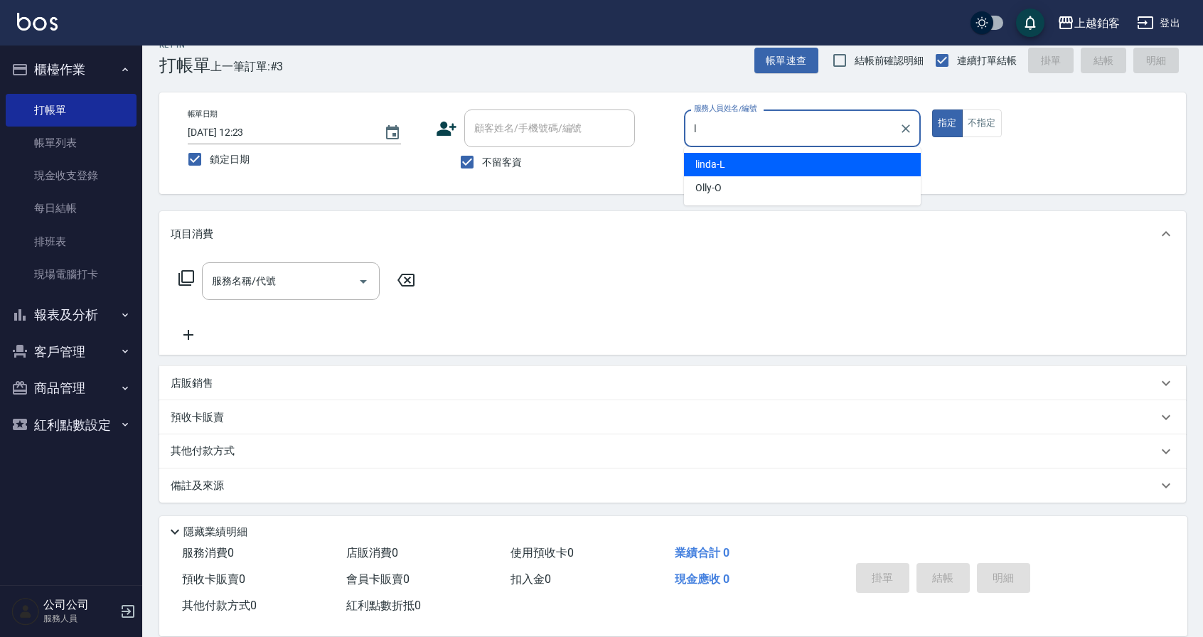
type input "linda-L"
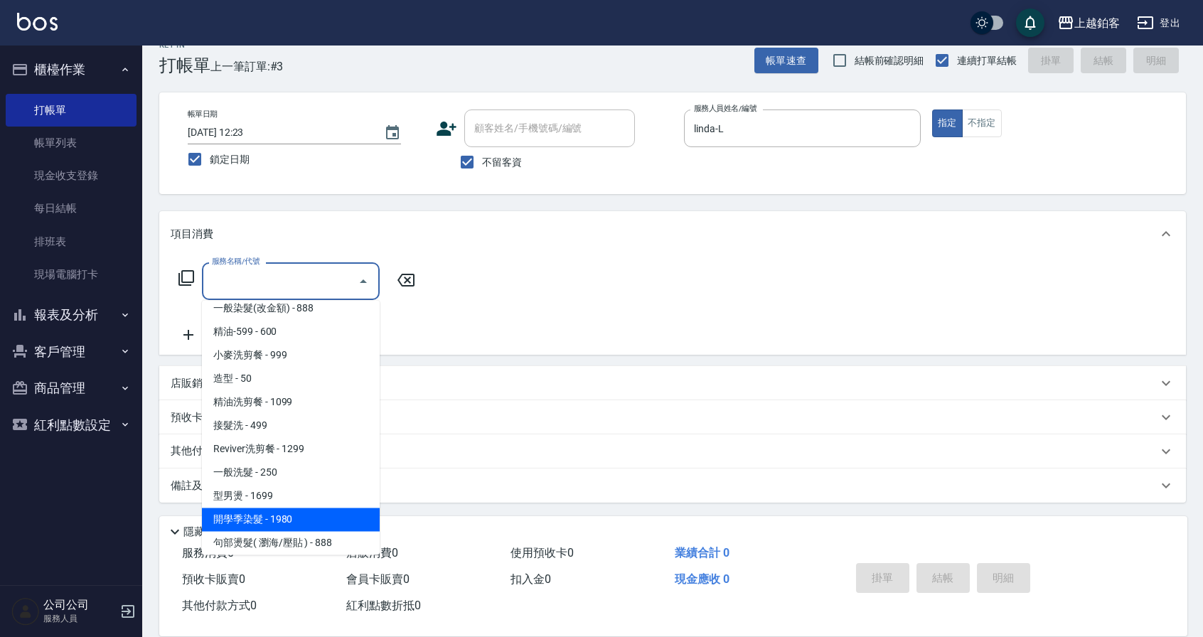
type input "開學季染髮(1980)"
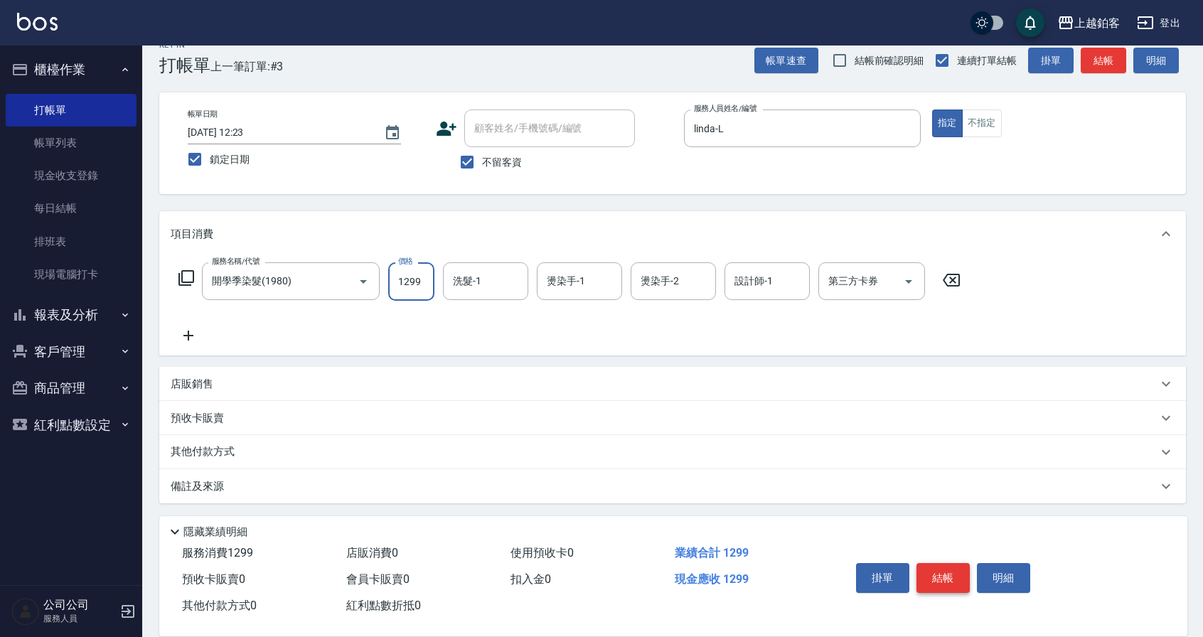
type input "1299"
type input "哲南-44"
type input "芯如-50"
type input "linda-L"
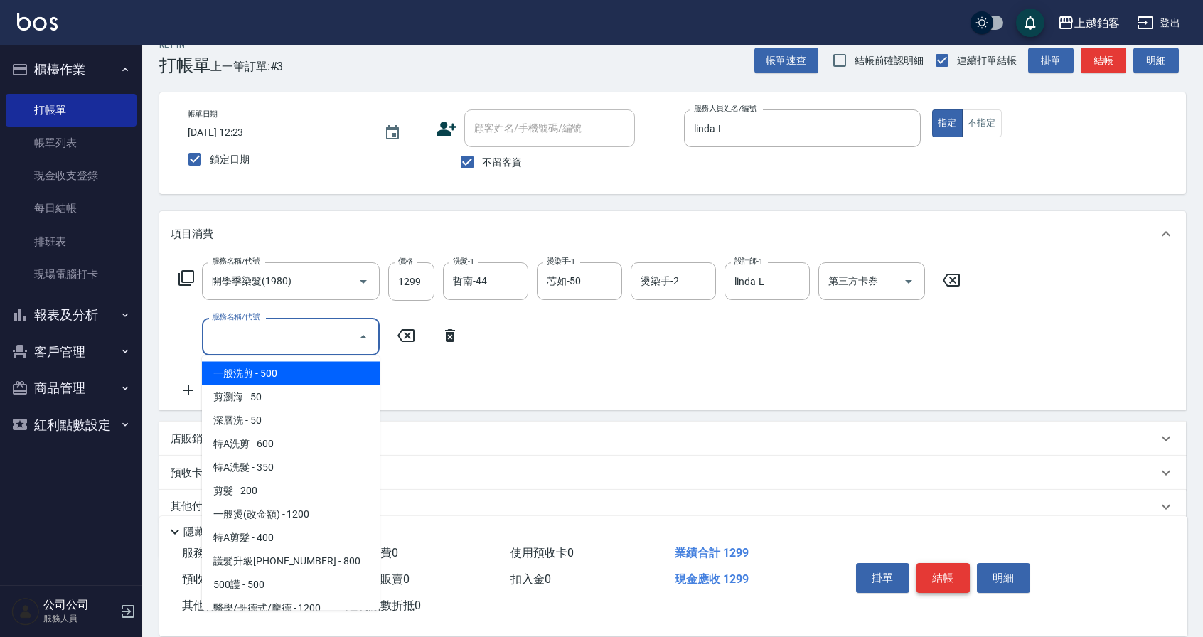
scroll to position [1652, 0]
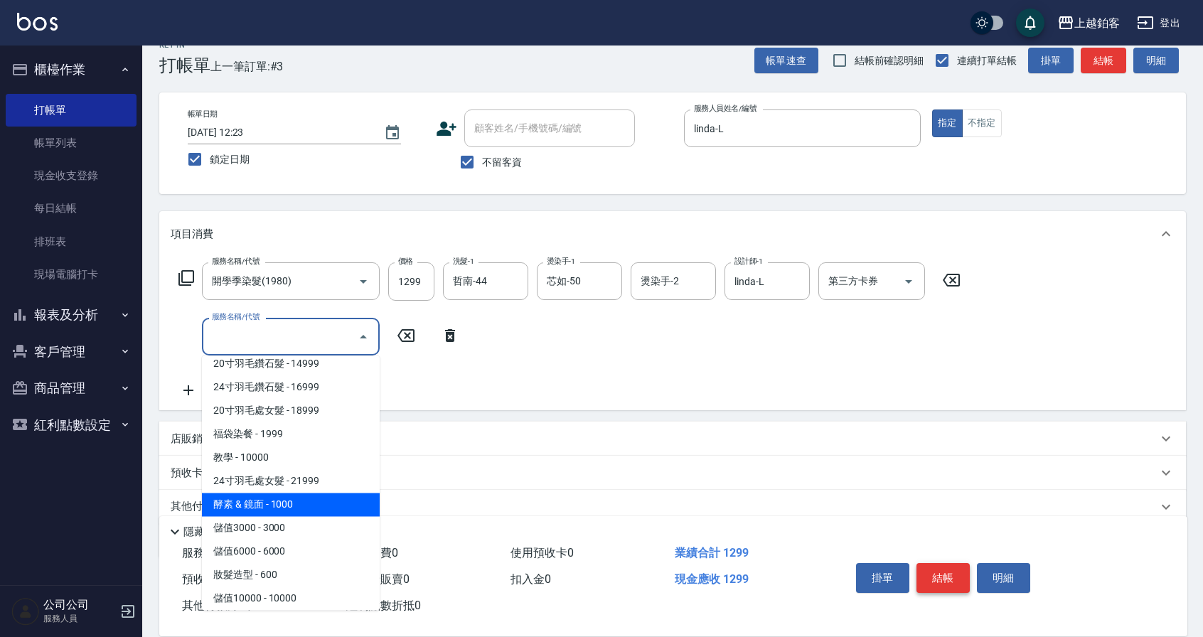
type input "酵素 & 鏡面(41000)"
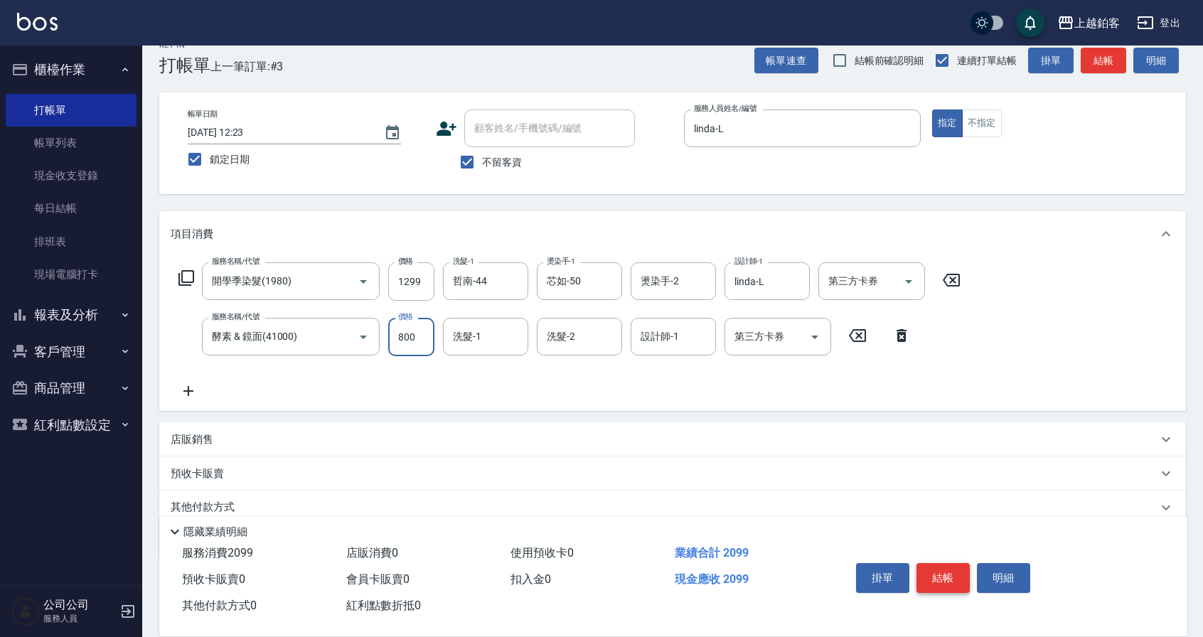
type input "800"
type input "芯如-50"
type input "linda-L"
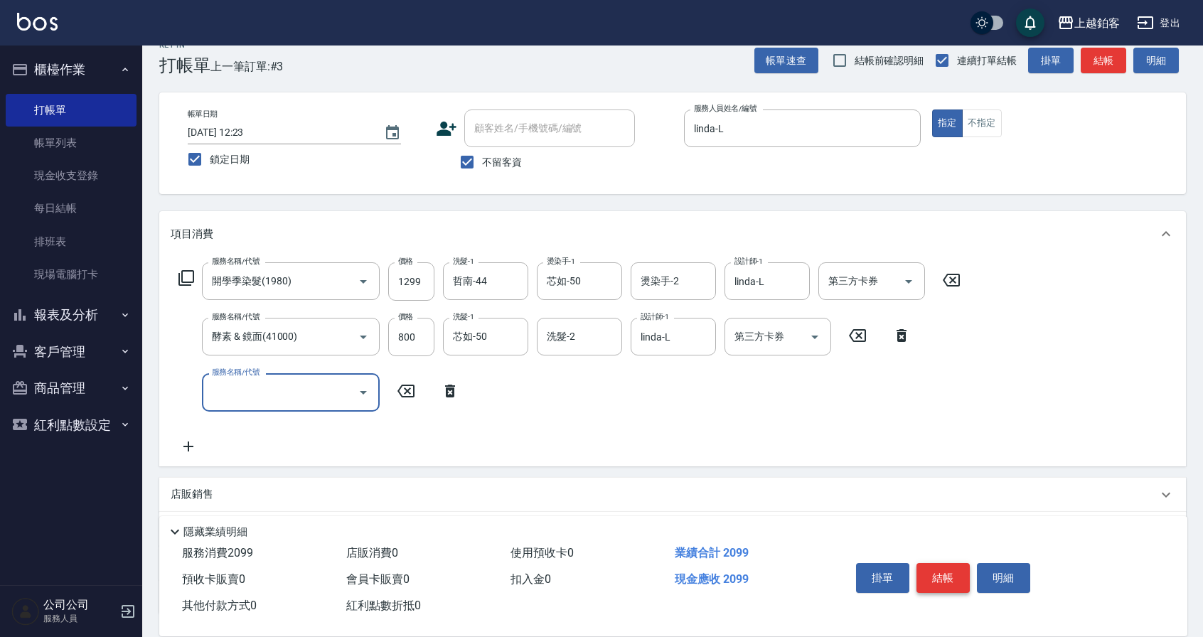
click at [946, 575] on button "結帳" at bounding box center [942, 578] width 53 height 30
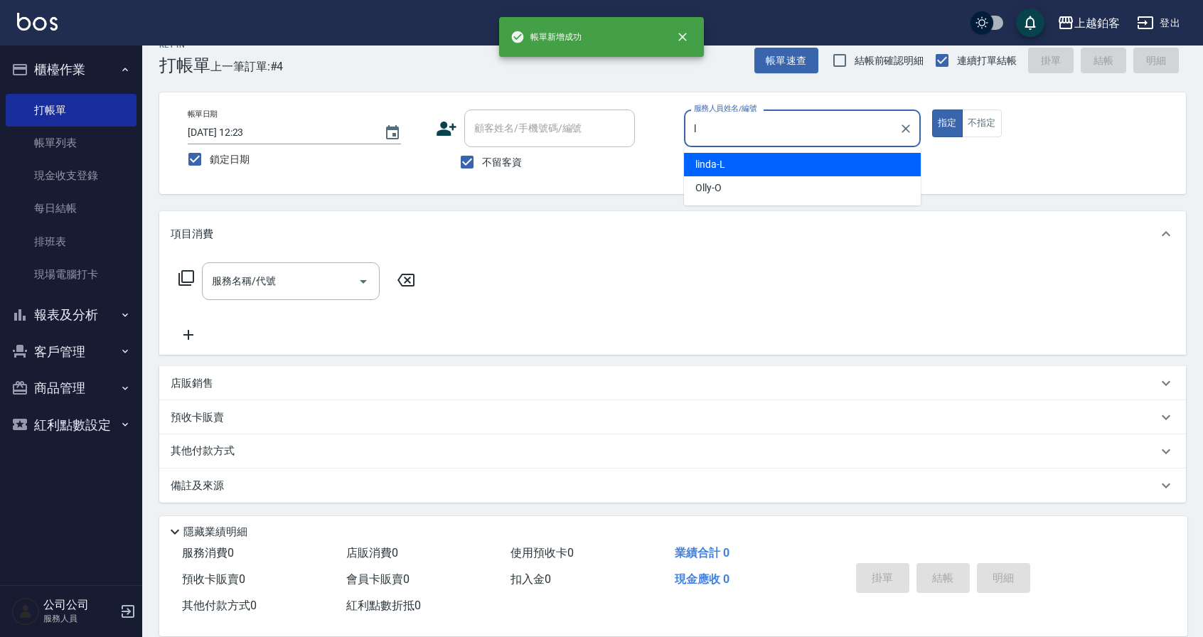
type input "linda-L"
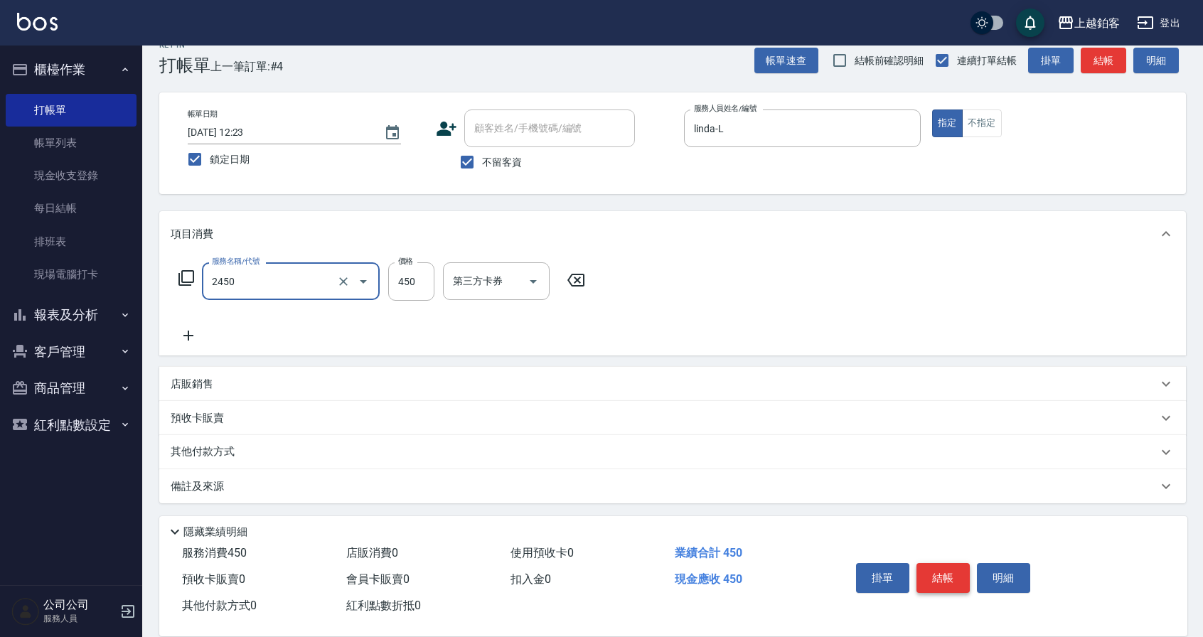
type input "C剪髮套餐(2450)"
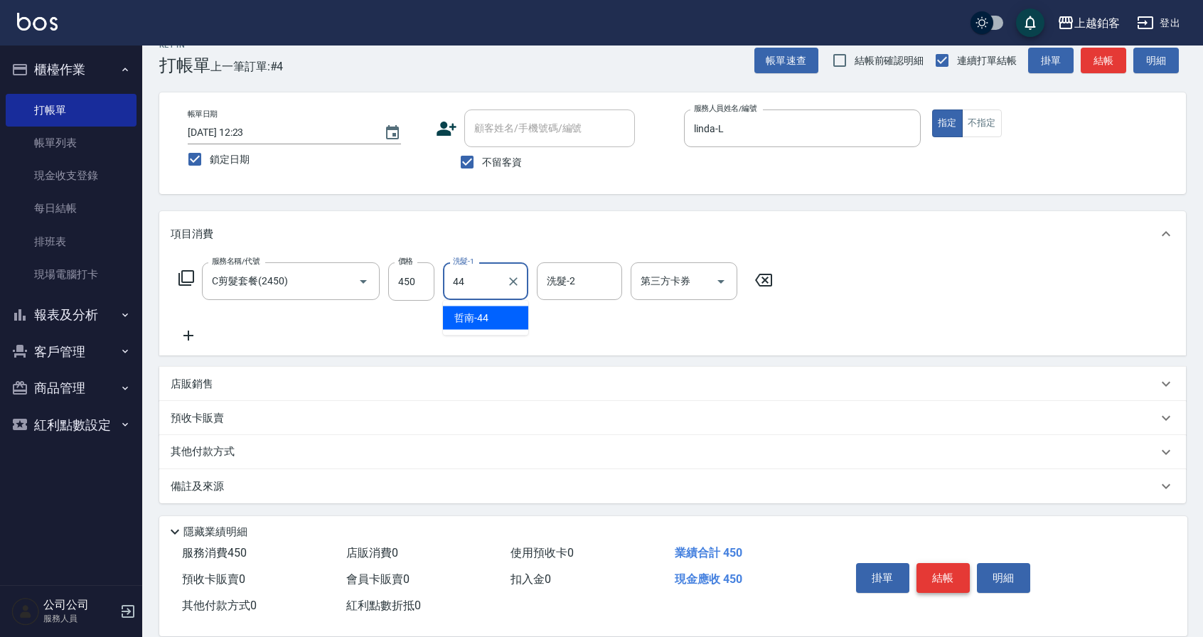
type input "哲南-44"
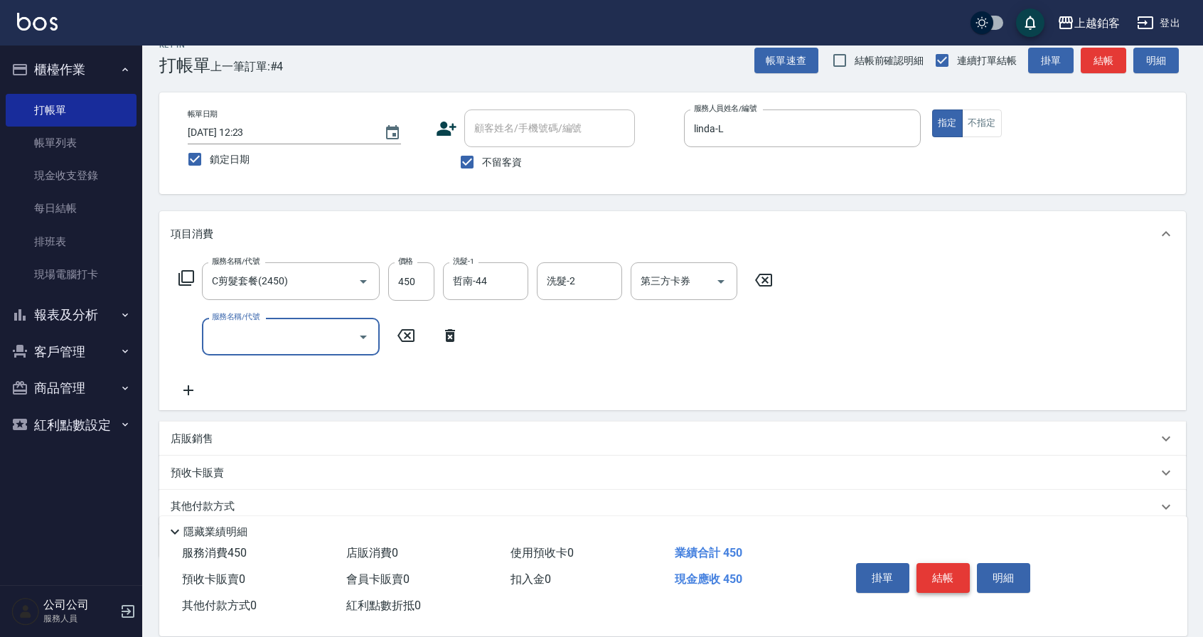
click at [946, 579] on button "結帳" at bounding box center [942, 578] width 53 height 30
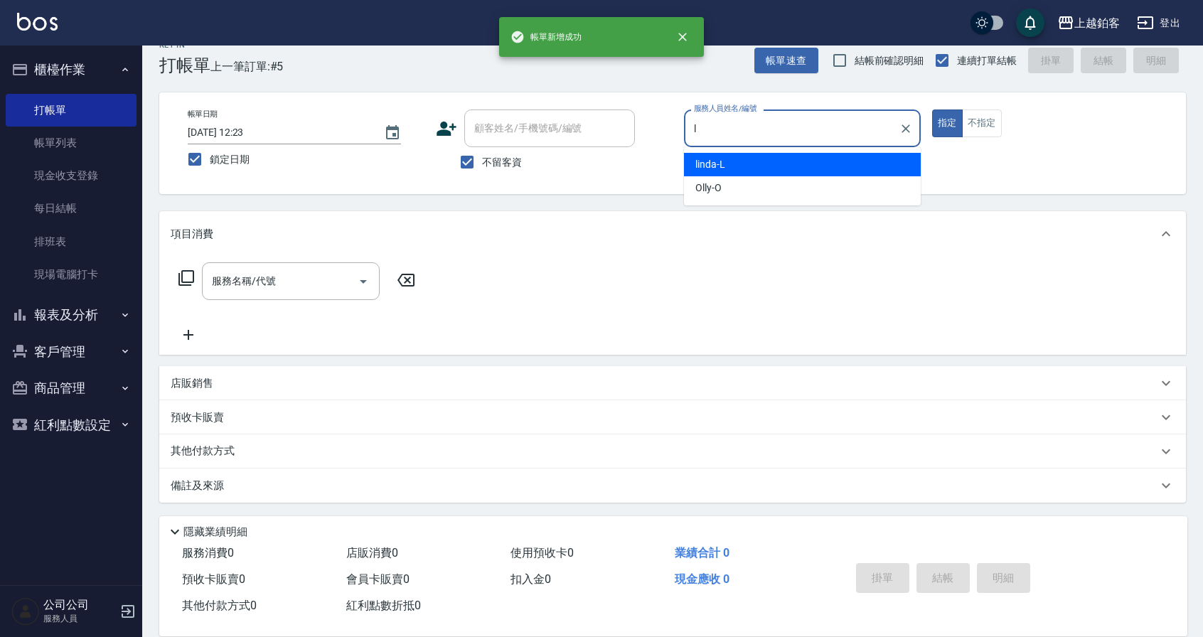
type input "linda-L"
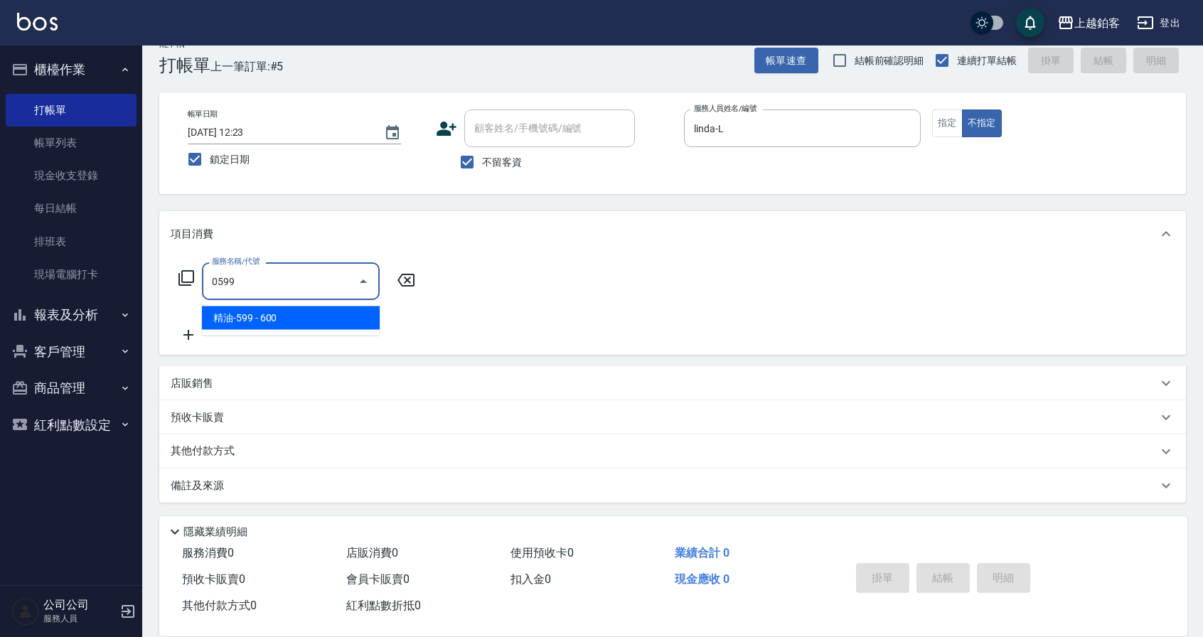
type input "精油-599(0599)"
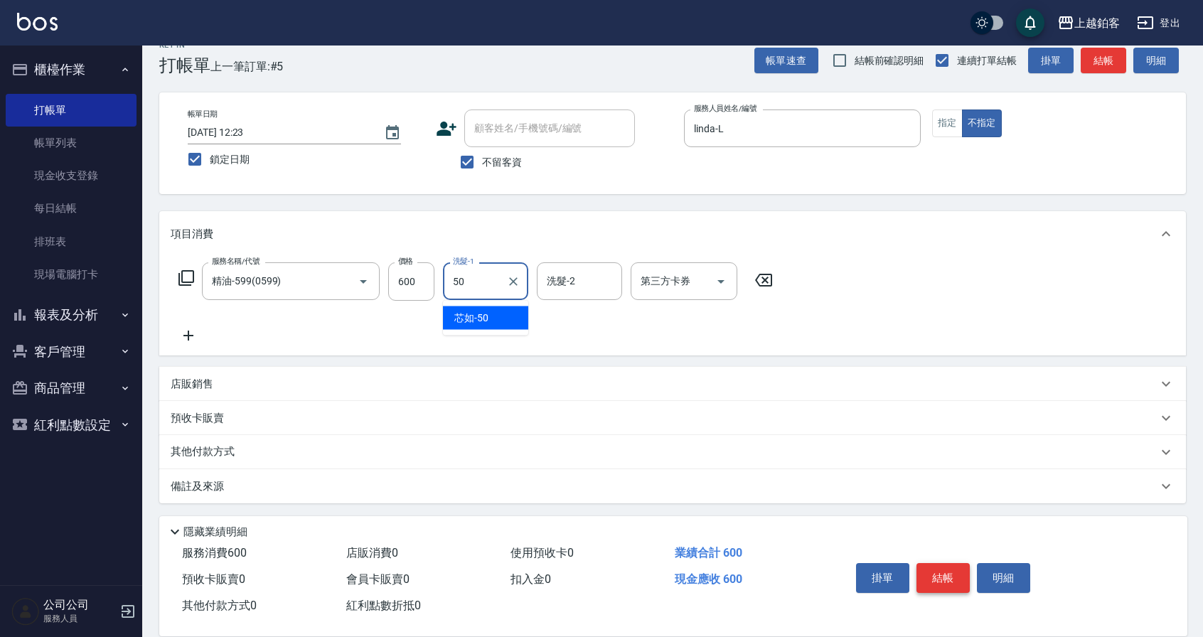
type input "芯如-50"
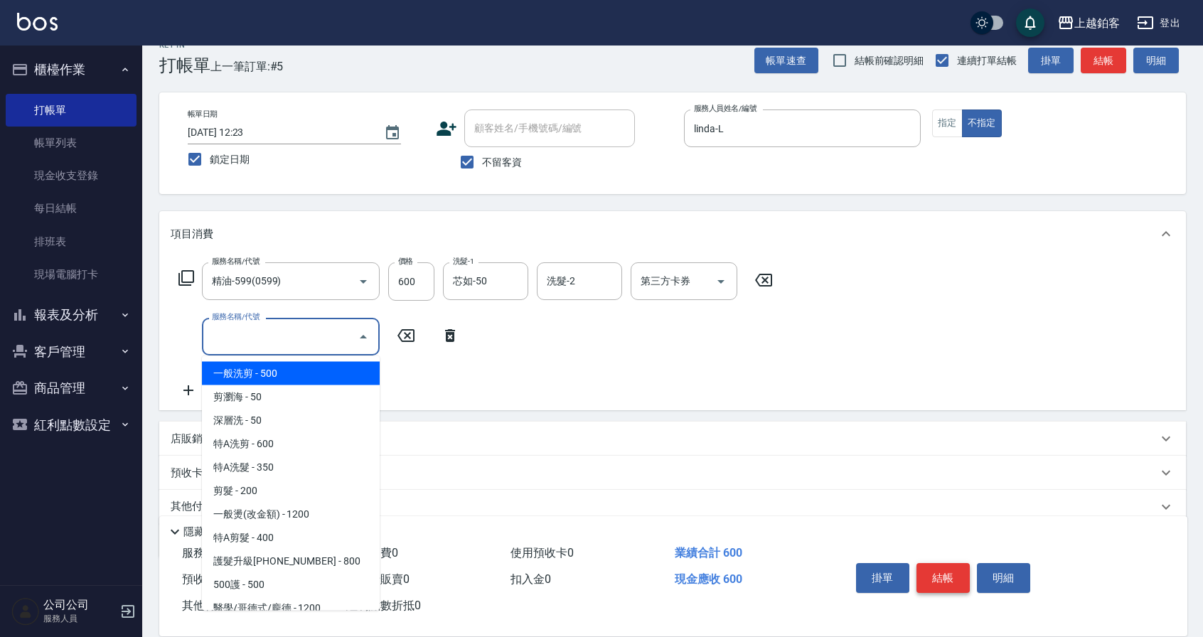
scroll to position [6, 0]
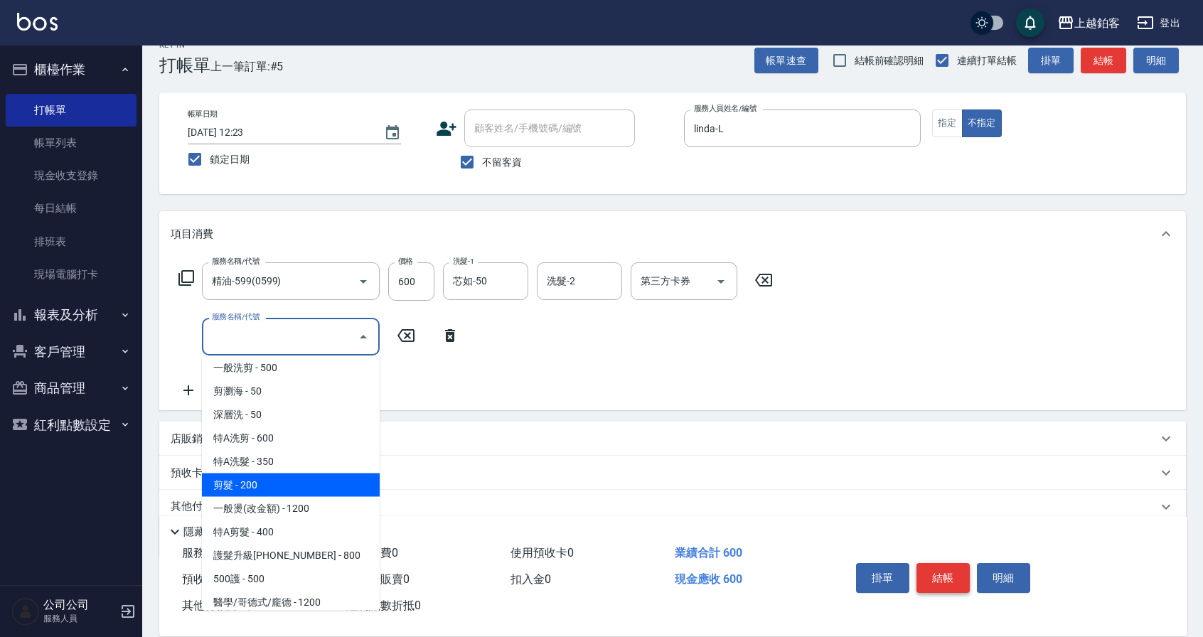
type input "剪髮(200)"
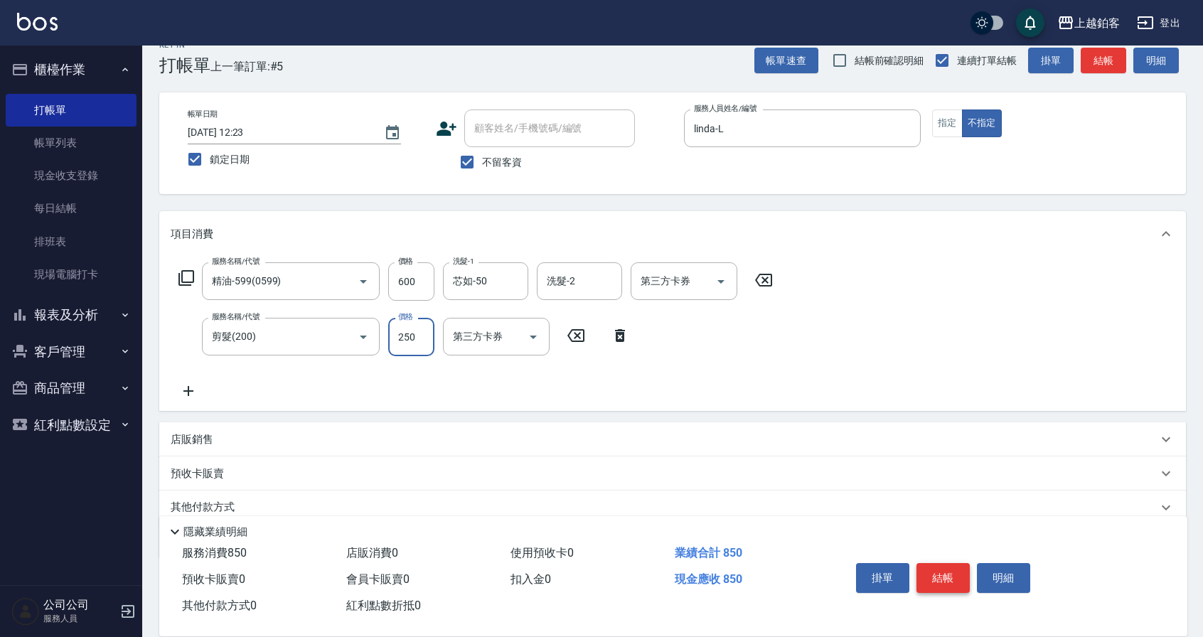
type input "250"
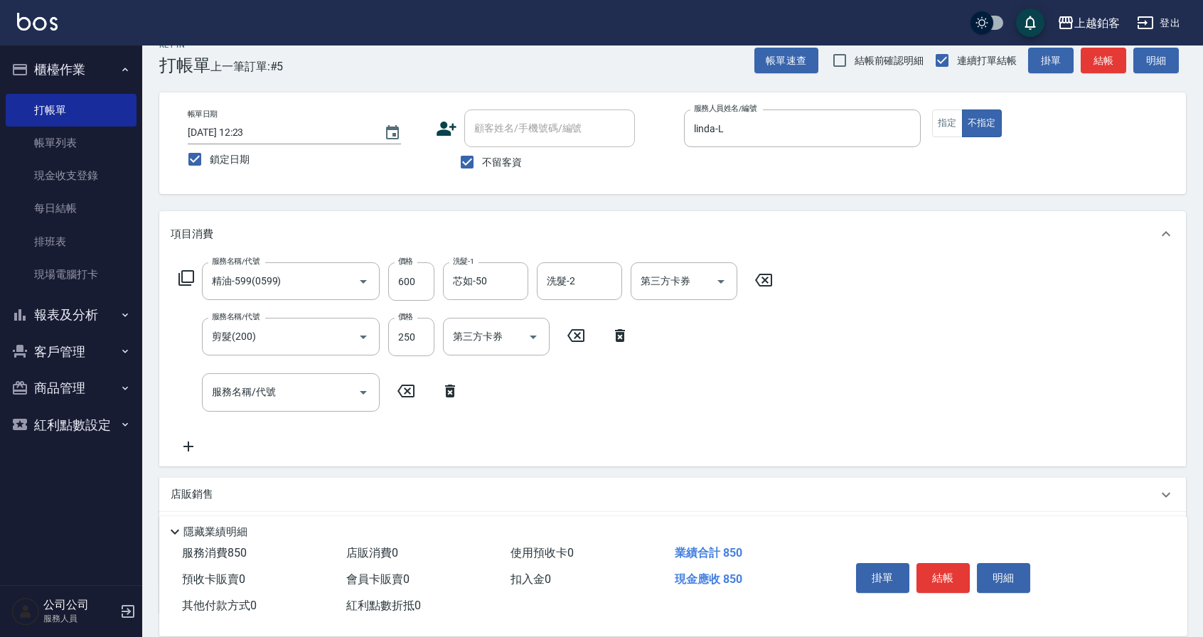
click at [250, 493] on div "店販銷售" at bounding box center [664, 494] width 987 height 15
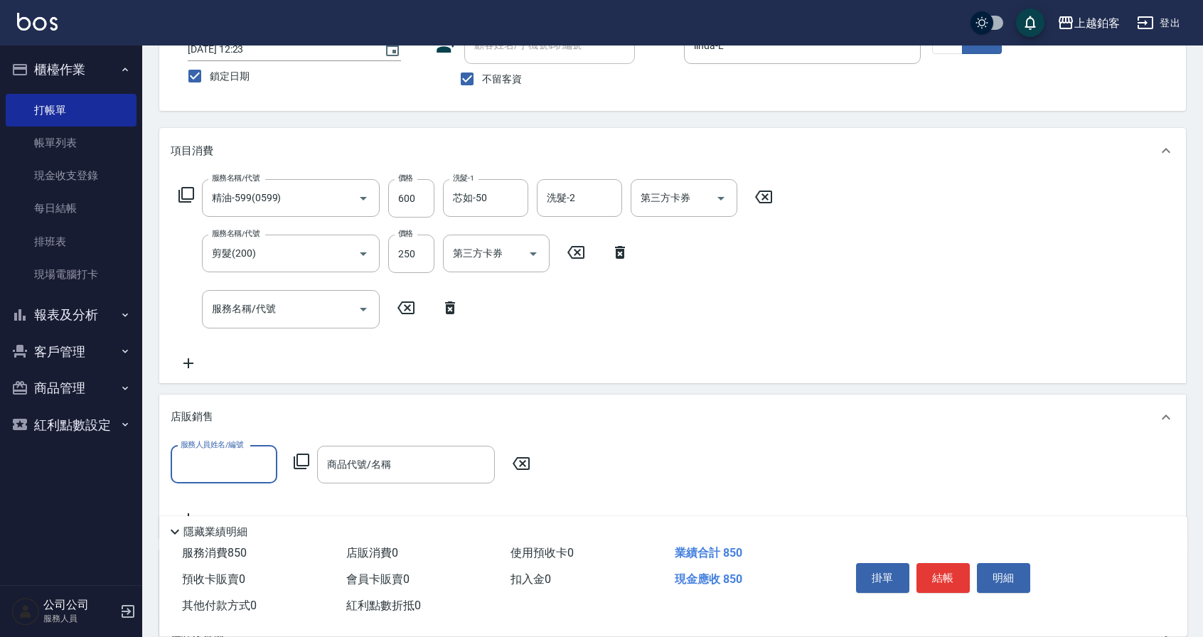
scroll to position [114, 0]
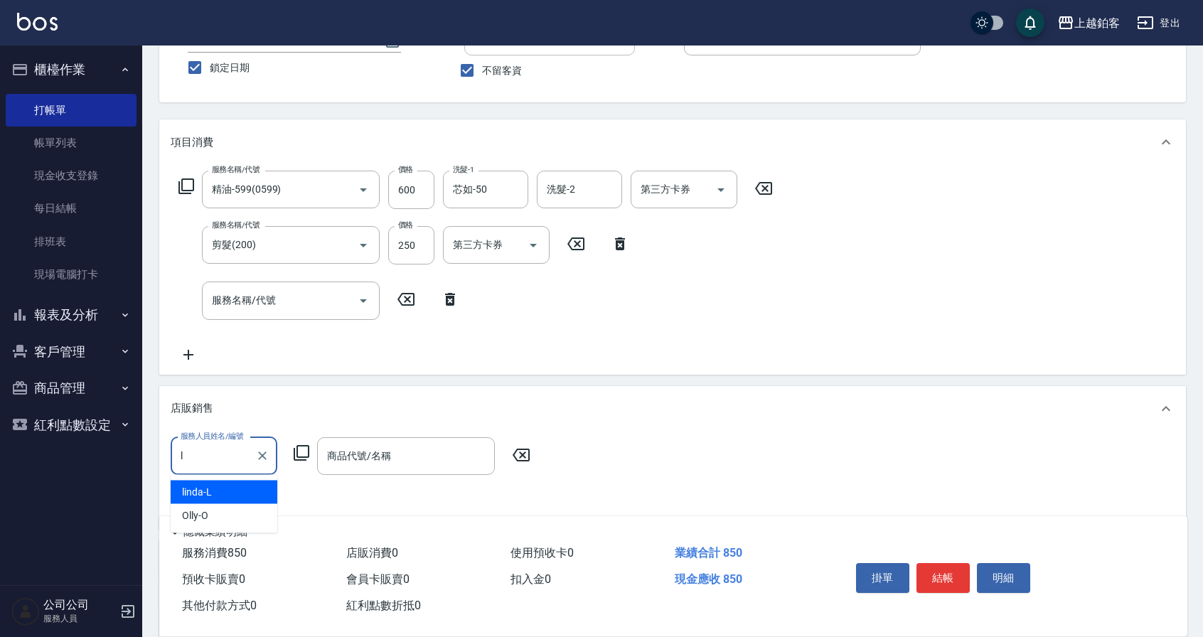
type input "linda-L"
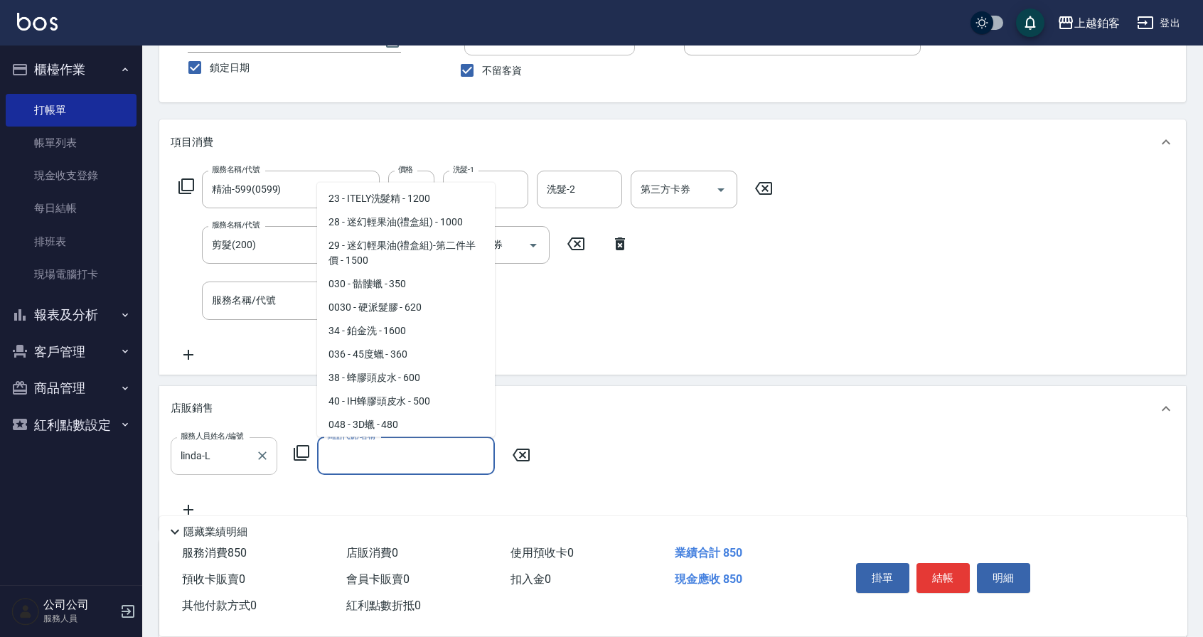
scroll to position [540, 0]
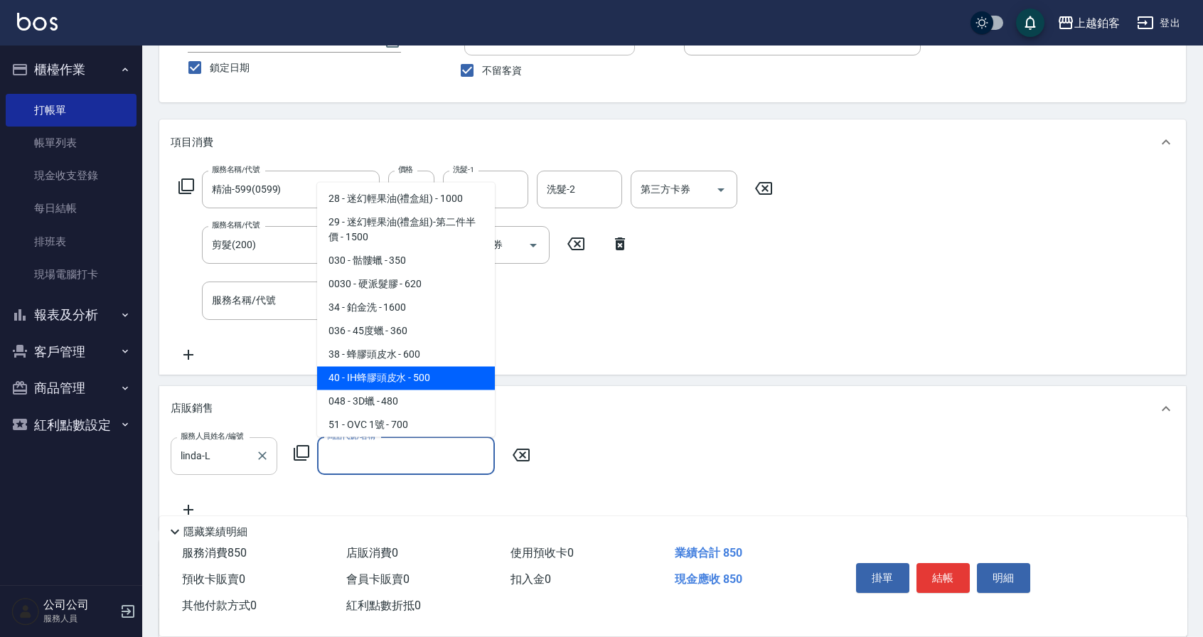
type input "IH蜂膠頭皮水"
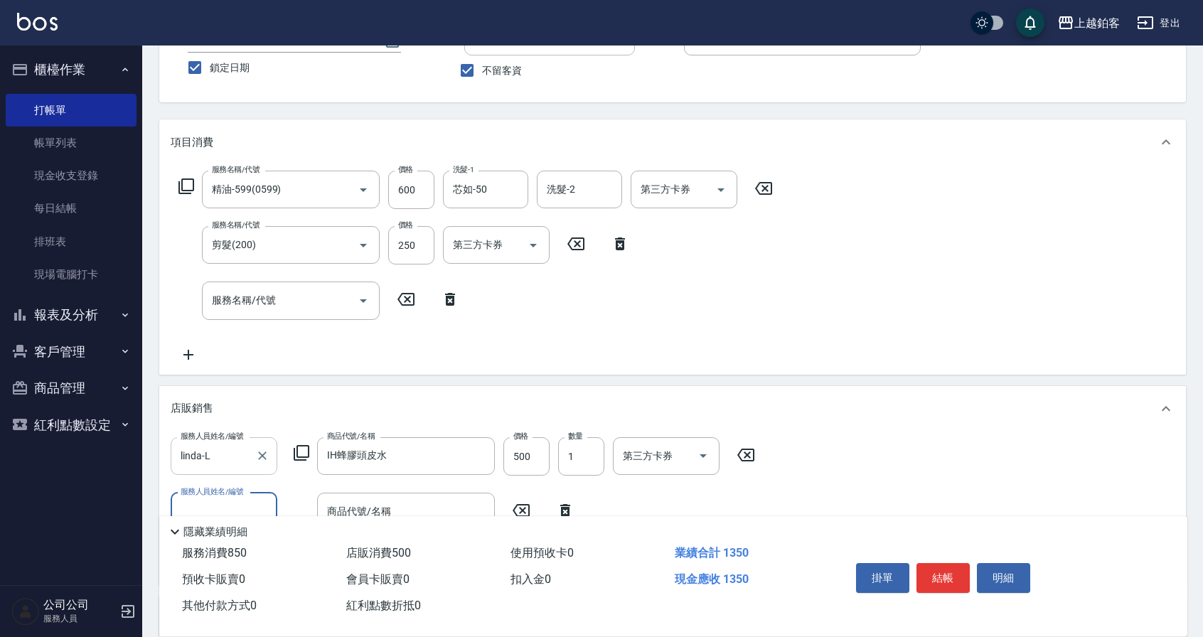
scroll to position [113, 0]
click at [939, 579] on button "結帳" at bounding box center [942, 578] width 53 height 30
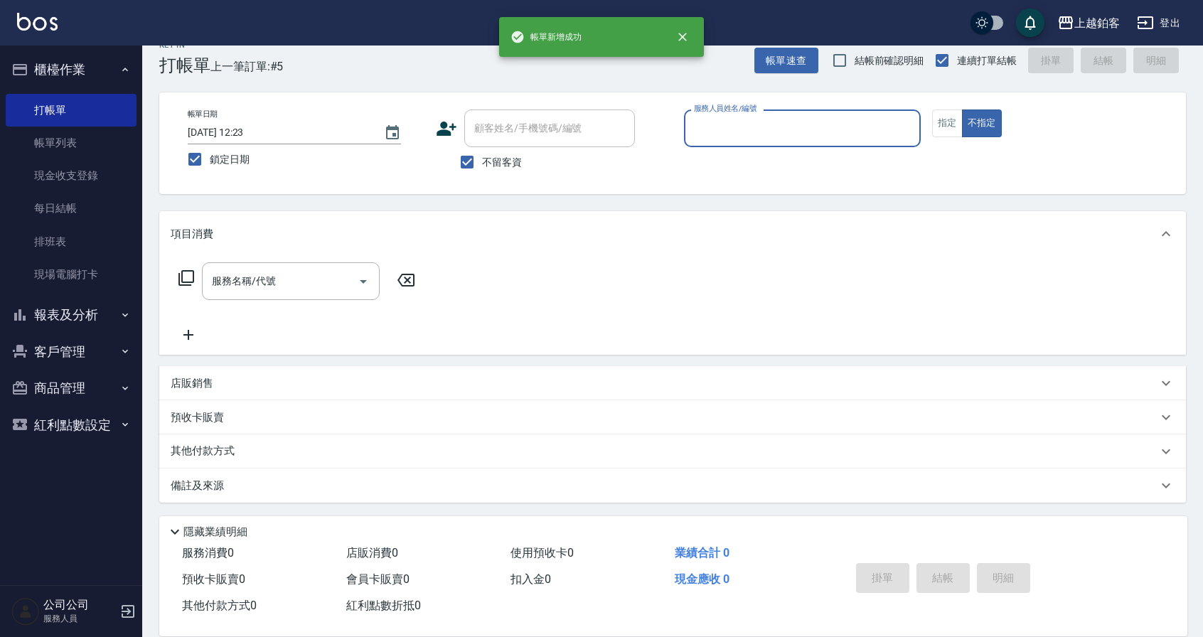
scroll to position [22, 0]
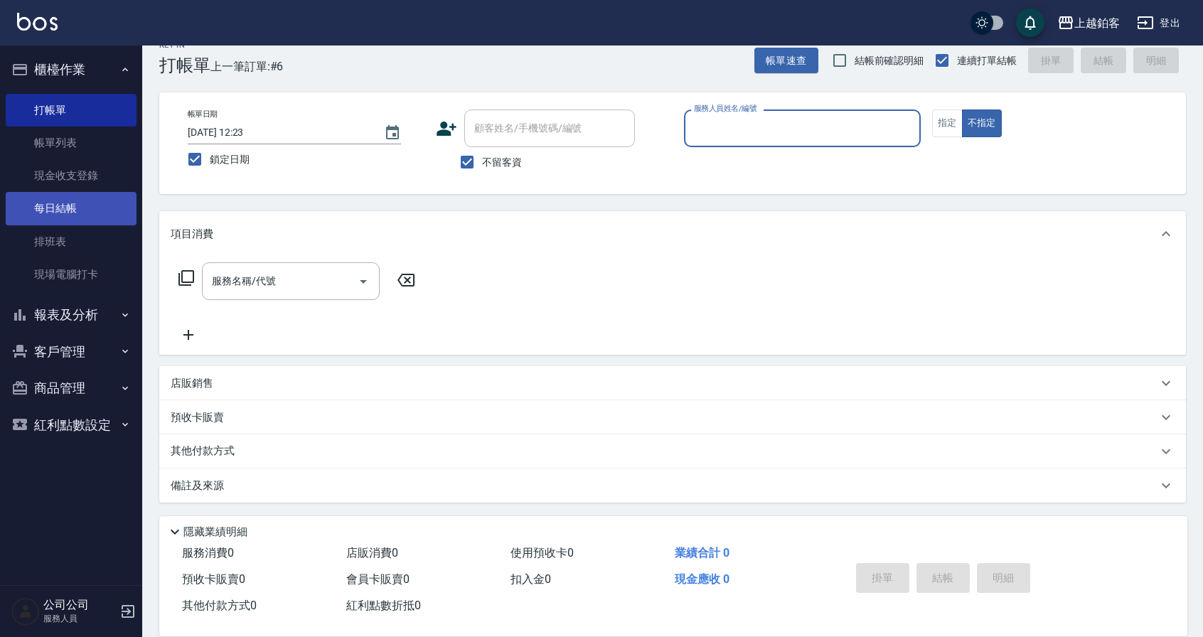
click at [56, 223] on link "每日結帳" at bounding box center [71, 208] width 131 height 33
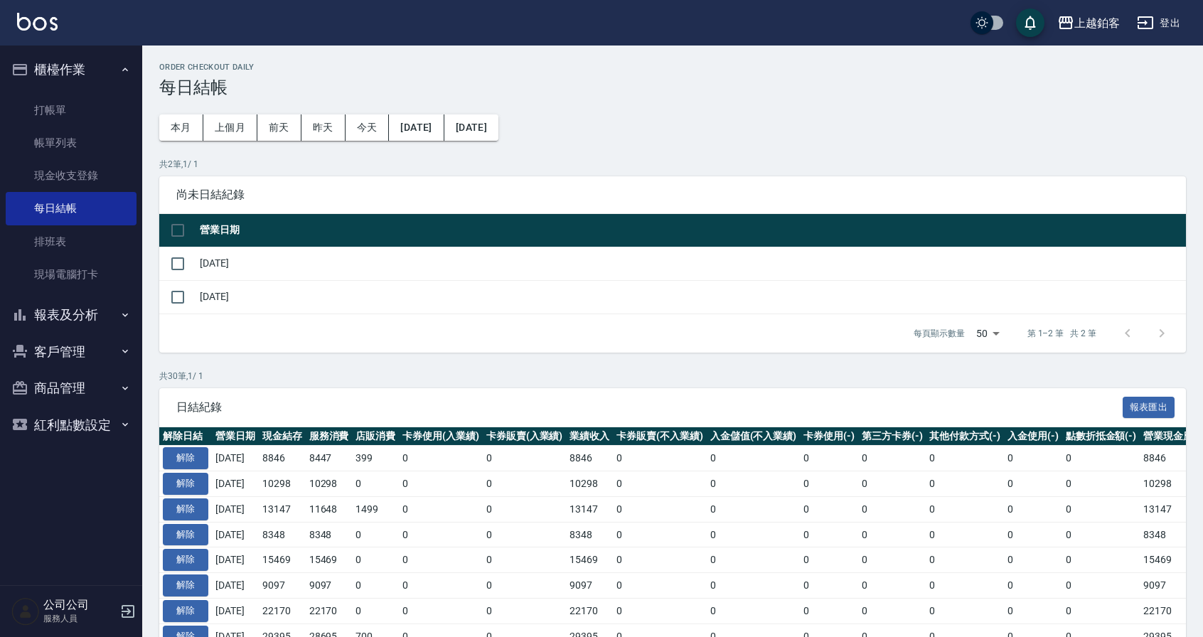
click at [208, 267] on td "2025/10/06" at bounding box center [691, 263] width 990 height 33
click at [194, 267] on td at bounding box center [177, 263] width 37 height 33
drag, startPoint x: 181, startPoint y: 261, endPoint x: 320, endPoint y: 358, distance: 169.4
click at [181, 261] on input "checkbox" at bounding box center [178, 264] width 30 height 30
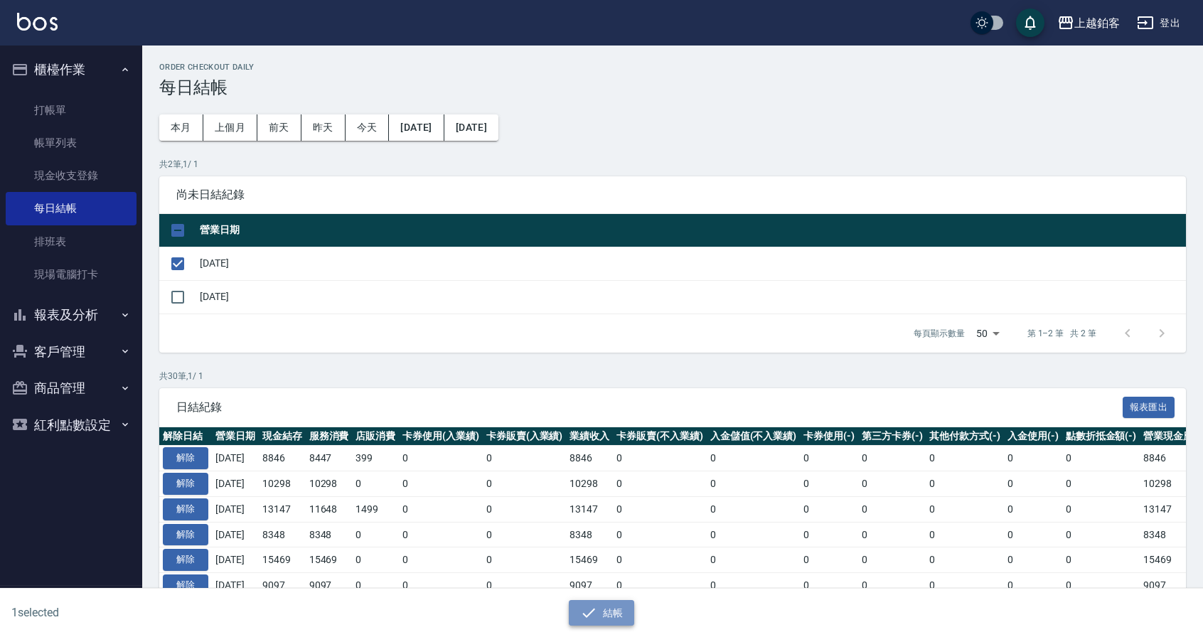
click at [580, 606] on icon "button" at bounding box center [588, 612] width 17 height 17
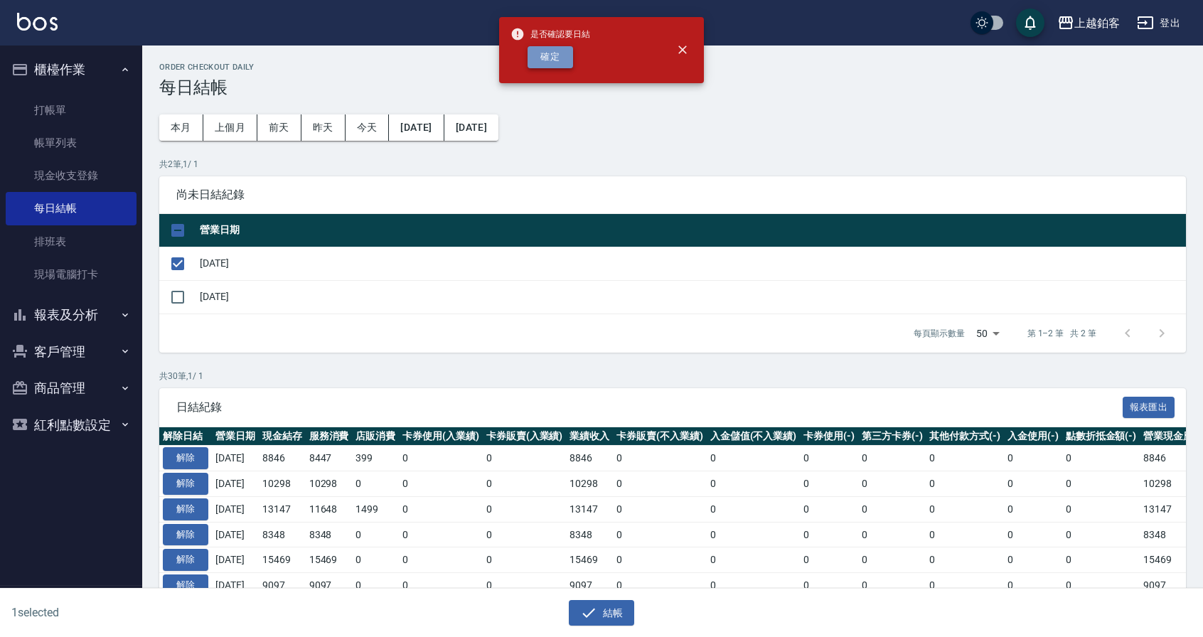
click at [560, 66] on button "確定" at bounding box center [551, 57] width 46 height 22
checkbox input "false"
